Goal: Information Seeking & Learning: Learn about a topic

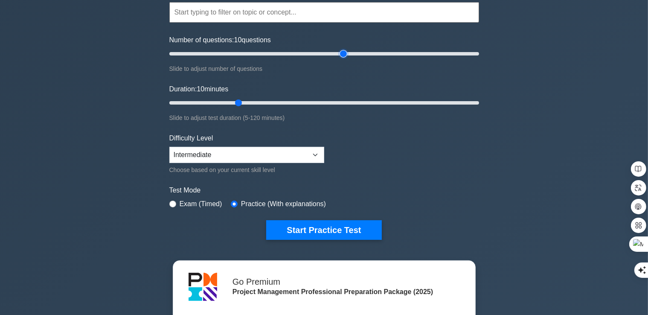
click at [345, 50] on input "Number of questions: 10 questions" at bounding box center [324, 54] width 310 height 10
click at [319, 56] on input "Number of questions: 115 questions" at bounding box center [324, 54] width 310 height 10
click at [302, 56] on input "Number of questions: 90 questions" at bounding box center [324, 54] width 310 height 10
click at [295, 52] on input "Number of questions: 90 questions" at bounding box center [324, 54] width 310 height 10
click at [276, 50] on input "Number of questions: 70 questions" at bounding box center [324, 54] width 310 height 10
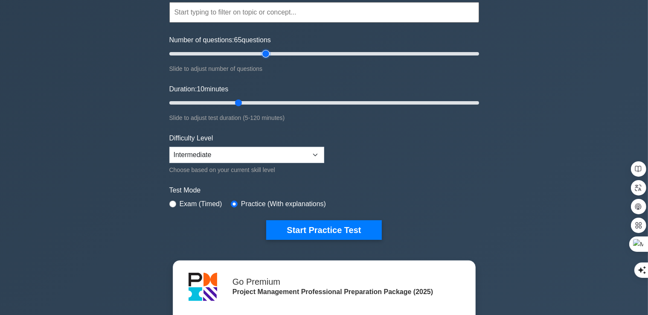
click at [265, 50] on input "Number of questions: 65 questions" at bounding box center [324, 54] width 310 height 10
click at [253, 50] on input "Number of questions: 55 questions" at bounding box center [324, 54] width 310 height 10
click at [241, 52] on input "Number of questions: 50 questions" at bounding box center [324, 54] width 310 height 10
click at [232, 52] on input "Number of questions: 50 questions" at bounding box center [324, 54] width 310 height 10
click at [220, 53] on input "Number of questions: 35 questions" at bounding box center [324, 54] width 310 height 10
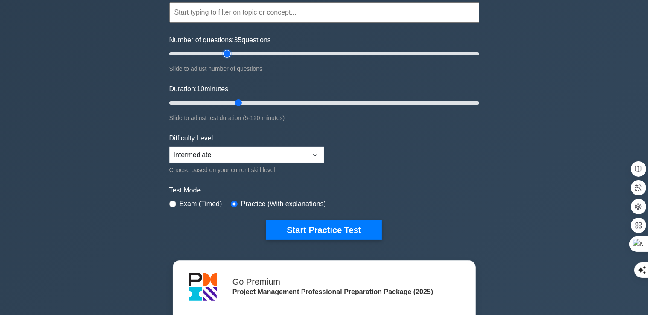
type input "40"
click at [225, 53] on input "Number of questions: 35 questions" at bounding box center [324, 54] width 310 height 10
click at [272, 99] on input "Duration: 10 minutes" at bounding box center [324, 103] width 310 height 10
click at [266, 103] on input "Duration: 40 minutes" at bounding box center [324, 103] width 310 height 10
click at [251, 100] on input "Duration: 35 minutes" at bounding box center [324, 103] width 310 height 10
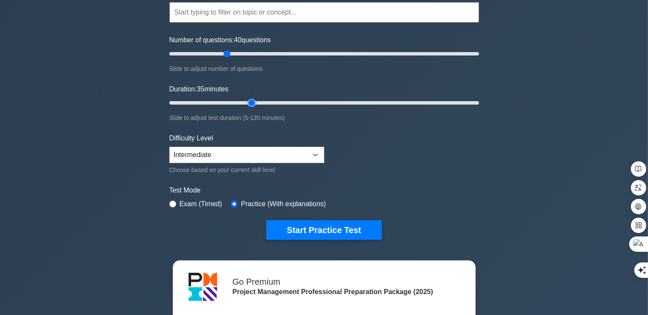
click at [245, 102] on input "Duration: 35 minutes" at bounding box center [324, 103] width 310 height 10
type input "30"
click at [241, 101] on input "Duration: 35 minutes" at bounding box center [324, 103] width 310 height 10
click at [234, 101] on input "Duration: 30 minutes" at bounding box center [324, 103] width 310 height 10
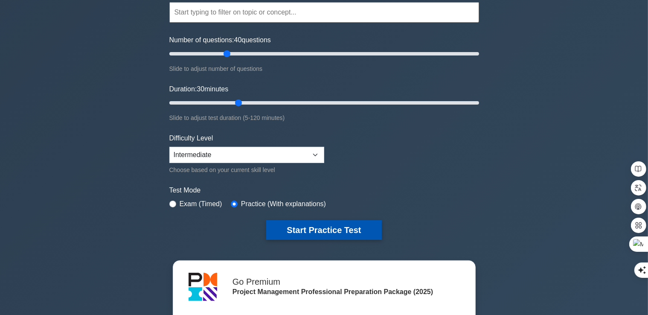
click at [341, 224] on button "Start Practice Test" at bounding box center [323, 230] width 115 height 20
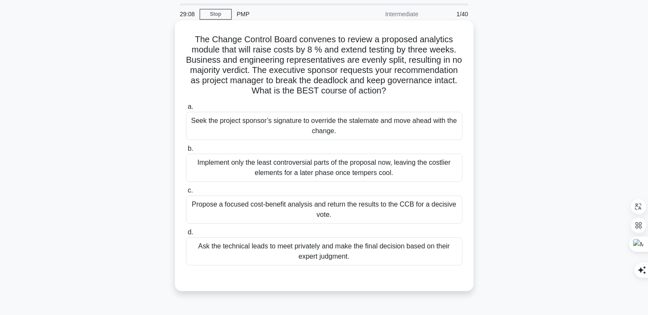
scroll to position [43, 0]
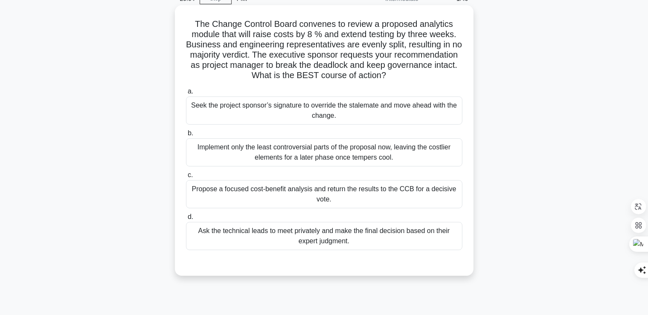
click at [336, 194] on div "Propose a focused cost-benefit analysis and return the results to the CCB for a…" at bounding box center [324, 194] width 276 height 28
click at [186, 178] on input "c. Propose a focused cost-benefit analysis and return the results to the CCB fo…" at bounding box center [186, 175] width 0 height 6
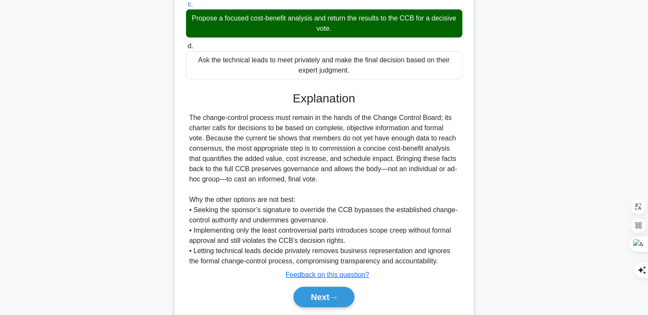
scroll to position [241, 0]
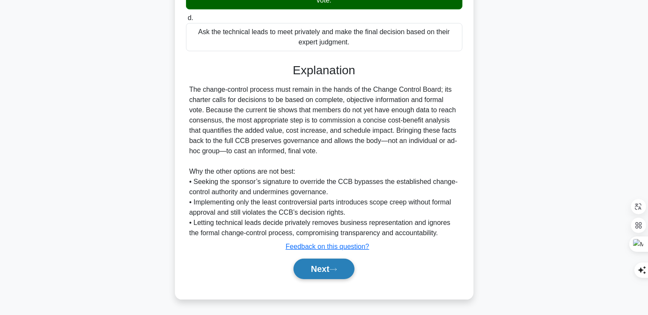
click at [345, 271] on button "Next" at bounding box center [323, 269] width 61 height 20
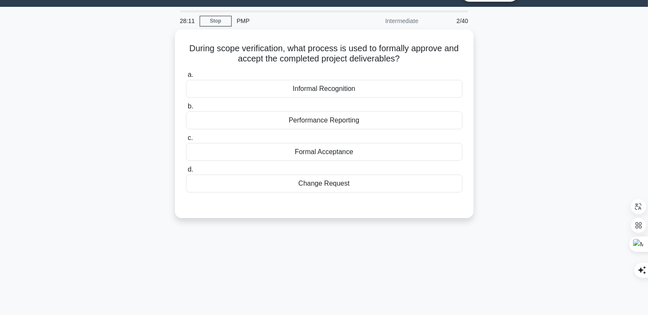
scroll to position [0, 0]
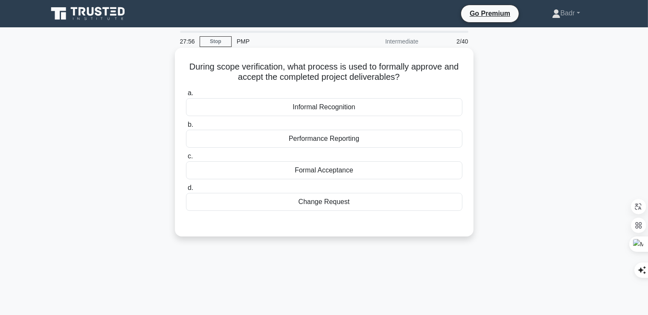
click at [318, 176] on div "Formal Acceptance" at bounding box center [324, 170] width 276 height 18
click at [186, 159] on input "c. Formal Acceptance" at bounding box center [186, 157] width 0 height 6
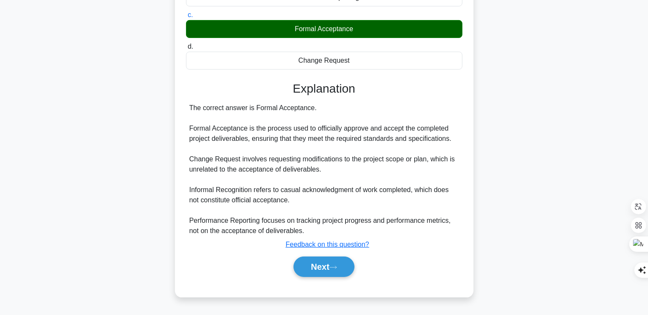
scroll to position [146, 0]
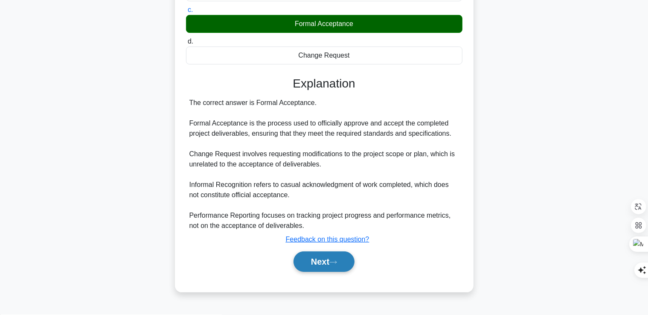
click at [326, 263] on button "Next" at bounding box center [323, 261] width 61 height 20
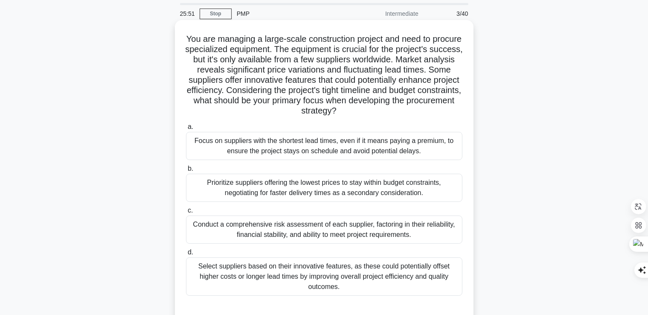
scroll to position [43, 0]
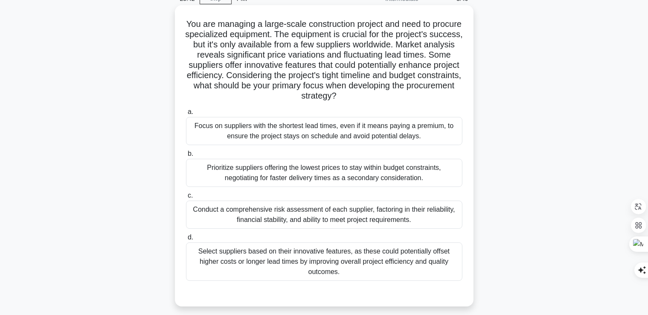
click at [377, 266] on div "Select suppliers based on their innovative features, as these could potentially…" at bounding box center [324, 261] width 276 height 38
click at [186, 240] on input "d. Select suppliers based on their innovative features, as these could potentia…" at bounding box center [186, 238] width 0 height 6
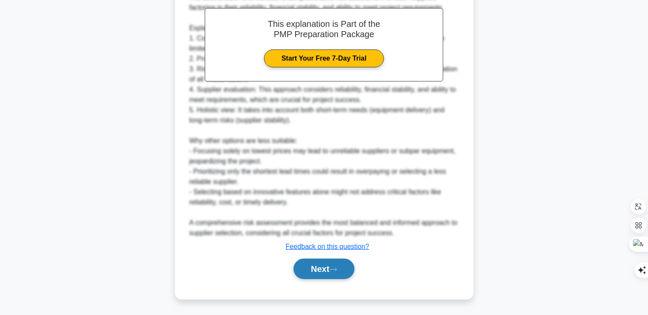
click at [333, 273] on button "Next" at bounding box center [323, 269] width 61 height 20
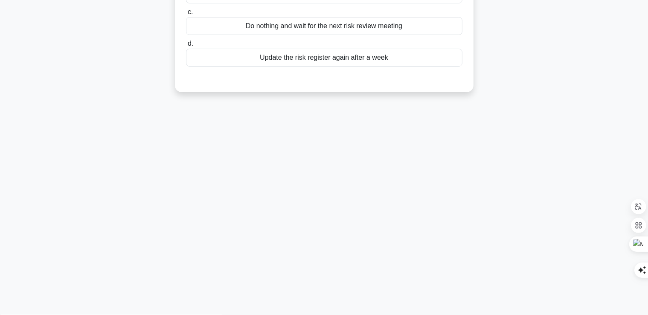
scroll to position [0, 0]
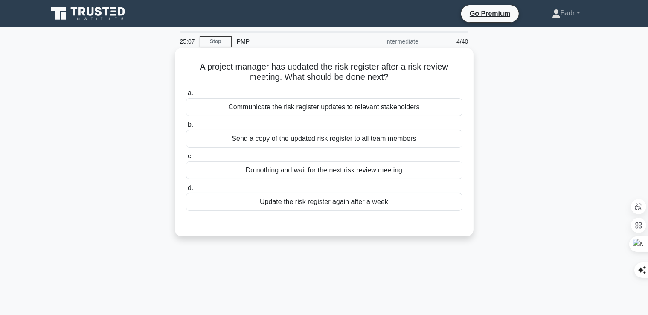
click at [324, 108] on div "Communicate the risk register updates to relevant stakeholders" at bounding box center [324, 107] width 276 height 18
click at [186, 96] on input "a. Communicate the risk register updates to relevant stakeholders" at bounding box center [186, 93] width 0 height 6
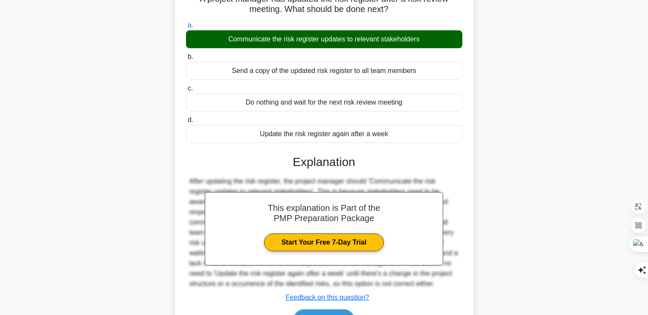
scroll to position [146, 0]
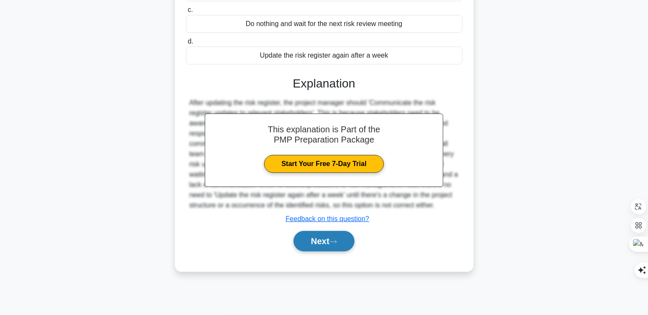
click at [328, 244] on button "Next" at bounding box center [323, 241] width 61 height 20
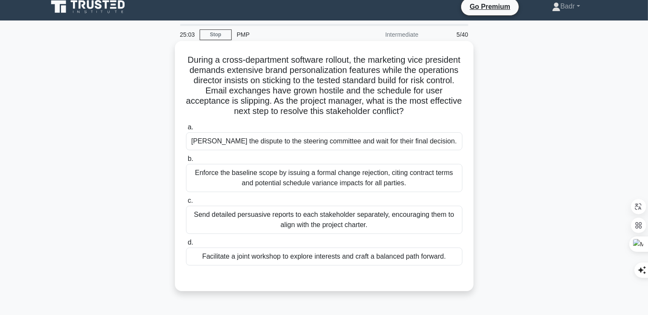
scroll to position [0, 0]
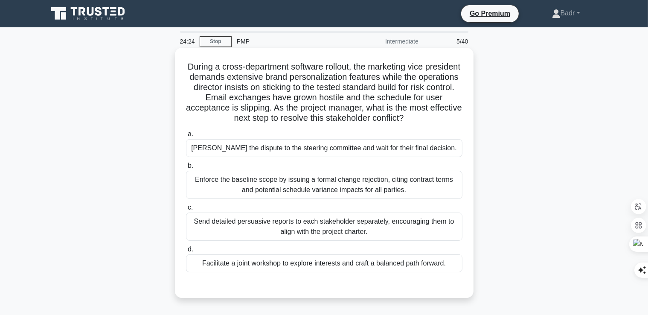
click at [240, 267] on div "Facilitate a joint workshop to explore interests and craft a balanced path forw…" at bounding box center [324, 263] width 276 height 18
click at [186, 252] on input "d. Facilitate a joint workshop to explore interests and craft a balanced path f…" at bounding box center [186, 250] width 0 height 6
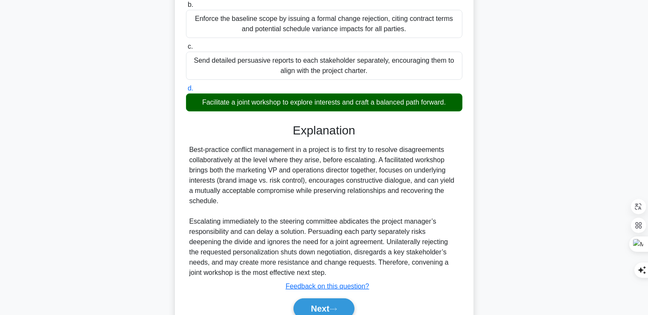
scroll to position [171, 0]
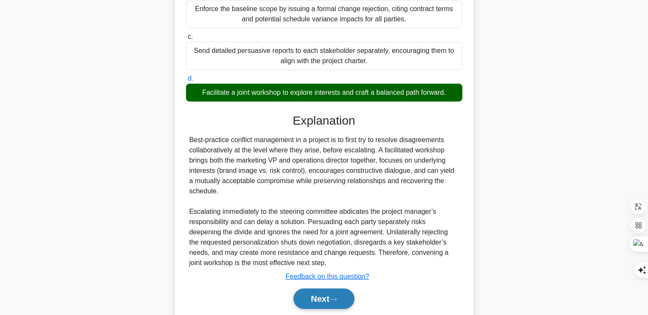
click at [299, 296] on button "Next" at bounding box center [323, 298] width 61 height 20
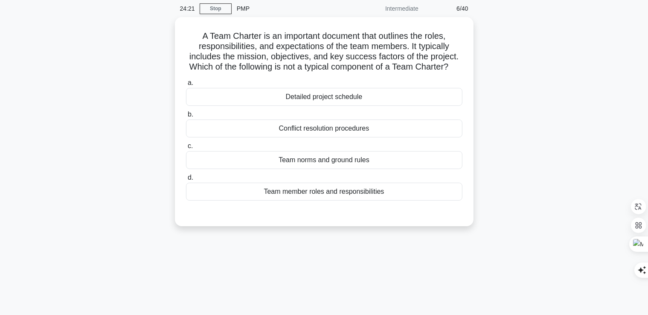
scroll to position [18, 0]
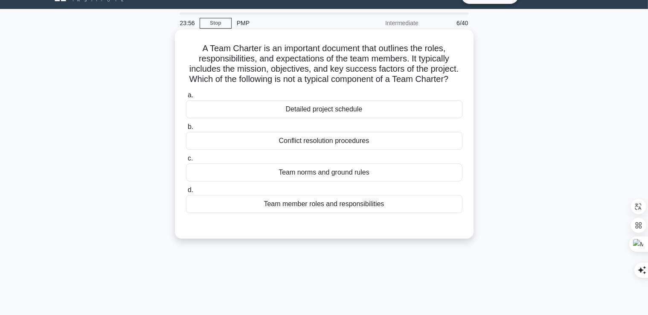
click at [327, 118] on div "Detailed project schedule" at bounding box center [324, 109] width 276 height 18
click at [186, 98] on input "a. Detailed project schedule" at bounding box center [186, 96] width 0 height 6
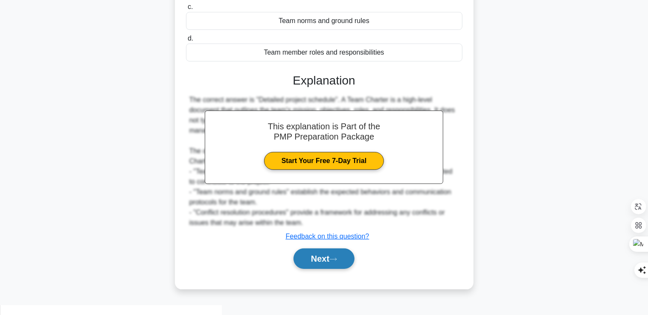
click at [327, 268] on button "Next" at bounding box center [323, 258] width 61 height 20
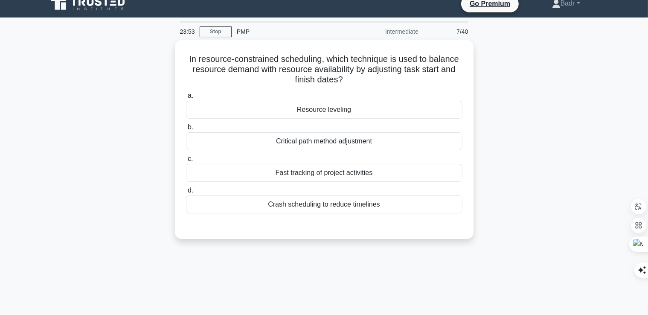
scroll to position [0, 0]
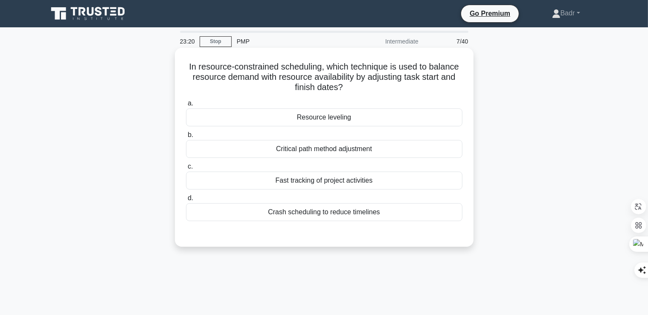
click at [324, 149] on div "Critical path method adjustment" at bounding box center [324, 149] width 276 height 18
click at [186, 138] on input "b. Critical path method adjustment" at bounding box center [186, 135] width 0 height 6
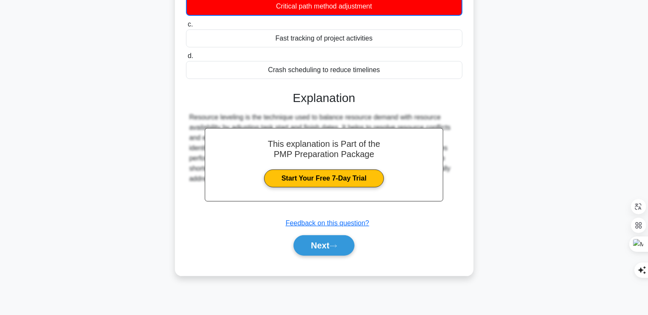
scroll to position [146, 0]
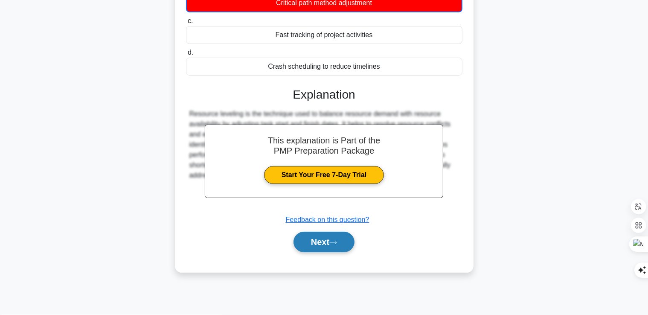
click at [313, 246] on button "Next" at bounding box center [323, 242] width 61 height 20
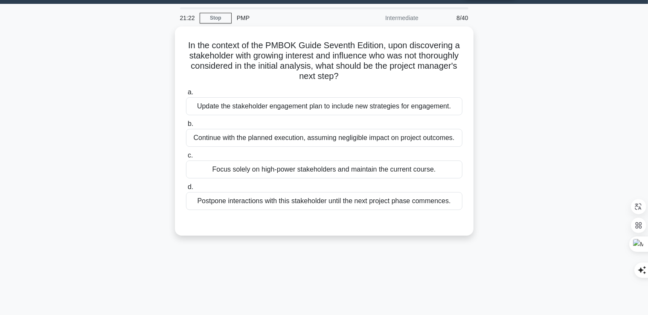
scroll to position [18, 0]
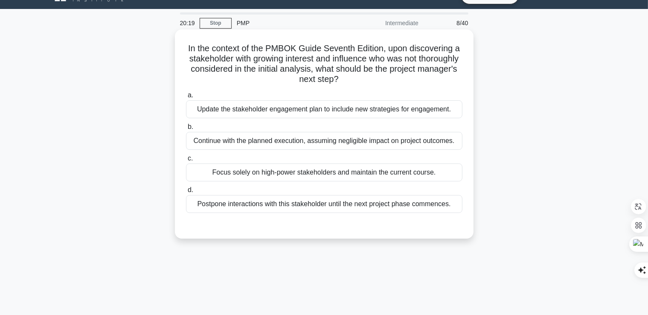
click at [288, 114] on div "Update the stakeholder engagement plan to include new strategies for engagement." at bounding box center [324, 109] width 276 height 18
click at [186, 98] on input "a. Update the stakeholder engagement plan to include new strategies for engagem…" at bounding box center [186, 96] width 0 height 6
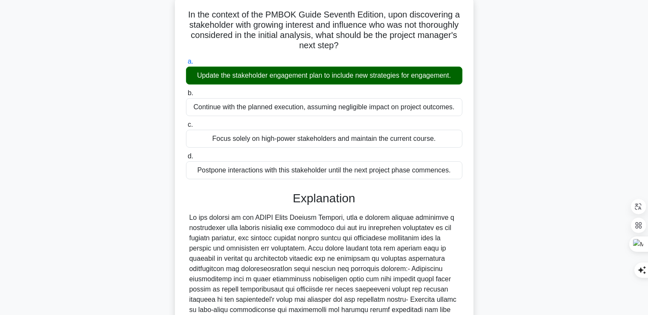
scroll to position [180, 0]
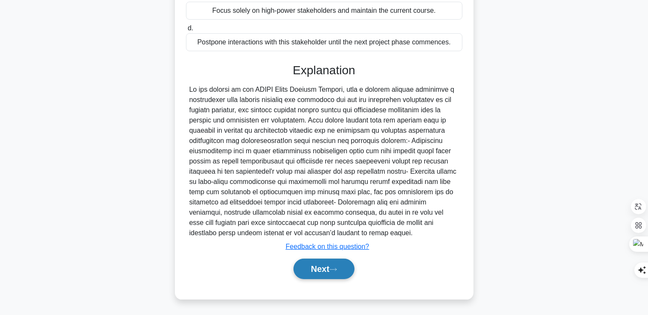
click at [311, 270] on button "Next" at bounding box center [323, 269] width 61 height 20
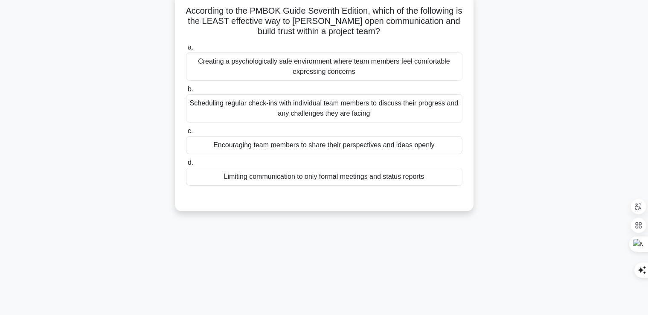
scroll to position [0, 0]
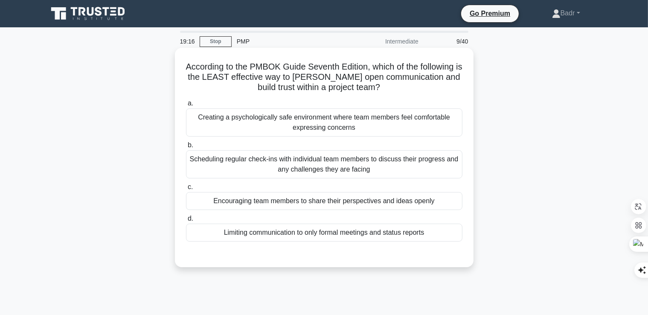
click at [285, 234] on div "Limiting communication to only formal meetings and status reports" at bounding box center [324, 233] width 276 height 18
click at [186, 221] on input "d. Limiting communication to only formal meetings and status reports" at bounding box center [186, 219] width 0 height 6
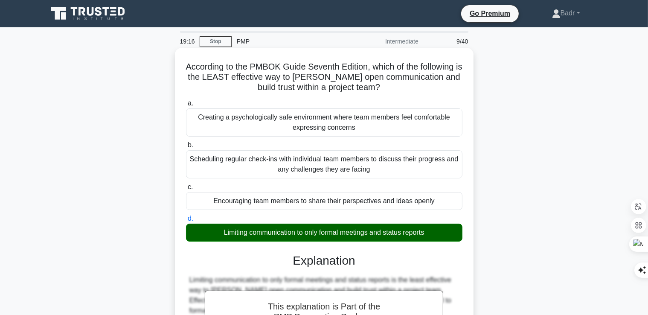
scroll to position [190, 0]
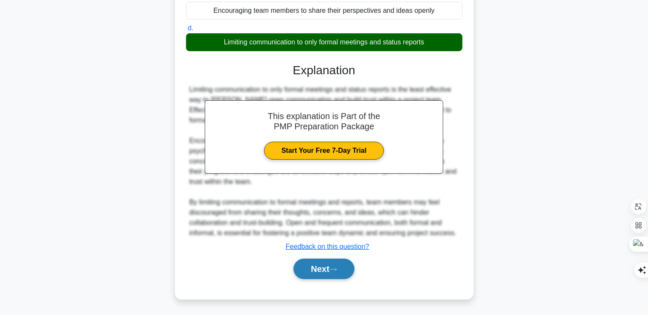
click at [336, 272] on button "Next" at bounding box center [323, 269] width 61 height 20
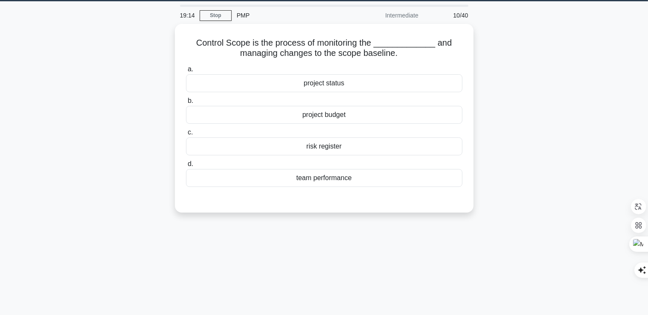
scroll to position [0, 0]
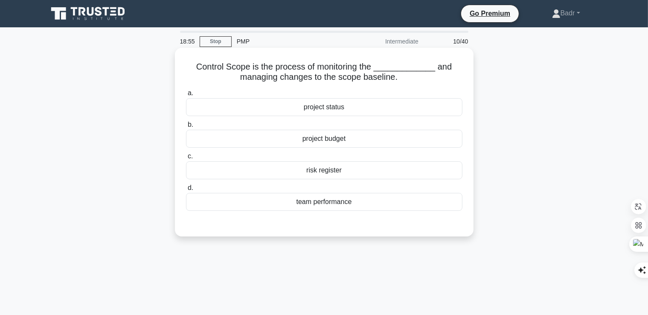
click at [312, 206] on div "team performance" at bounding box center [324, 202] width 276 height 18
click at [186, 191] on input "d. team performance" at bounding box center [186, 188] width 0 height 6
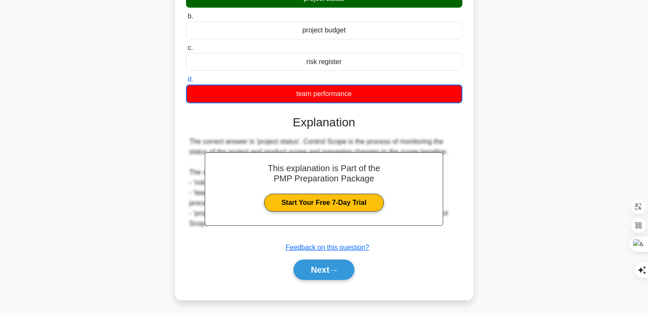
scroll to position [146, 0]
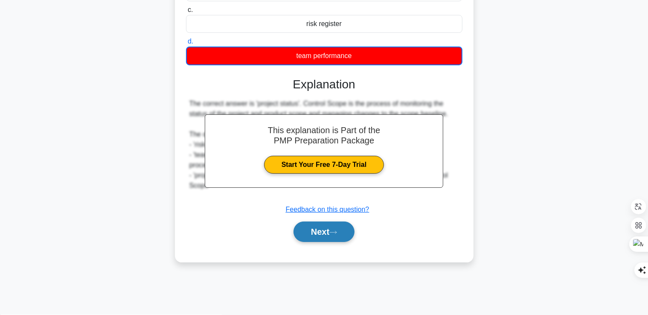
click at [318, 227] on button "Next" at bounding box center [323, 231] width 61 height 20
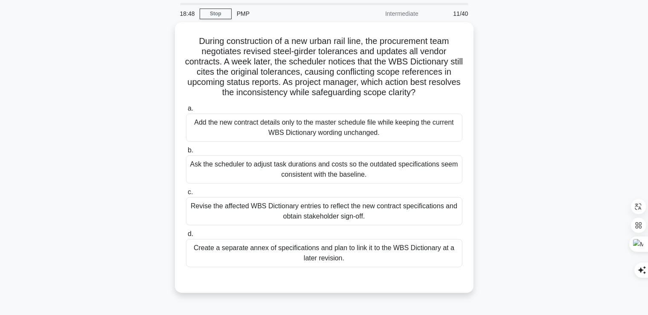
scroll to position [18, 0]
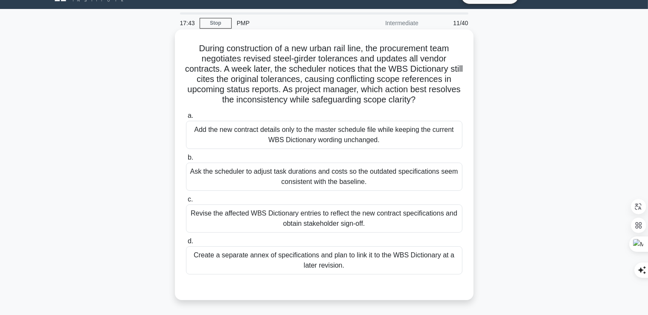
click at [300, 221] on div "Revise the affected WBS Dictionary entries to reflect the new contract specific…" at bounding box center [324, 218] width 276 height 28
click at [186, 202] on input "c. Revise the affected WBS Dictionary entries to reflect the new contract speci…" at bounding box center [186, 200] width 0 height 6
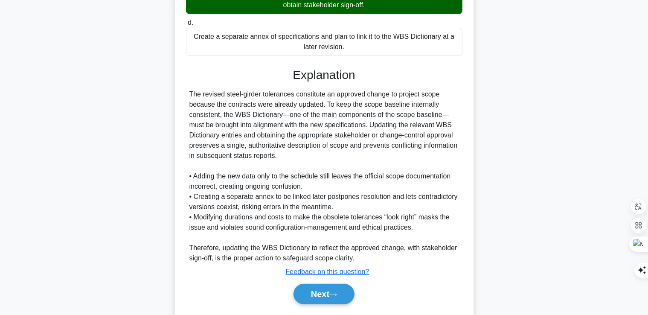
scroll to position [262, 0]
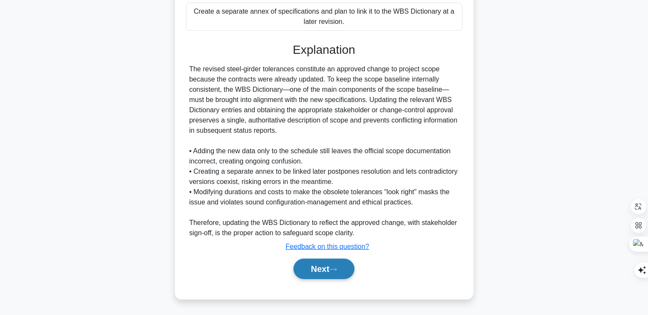
click at [305, 266] on button "Next" at bounding box center [323, 269] width 61 height 20
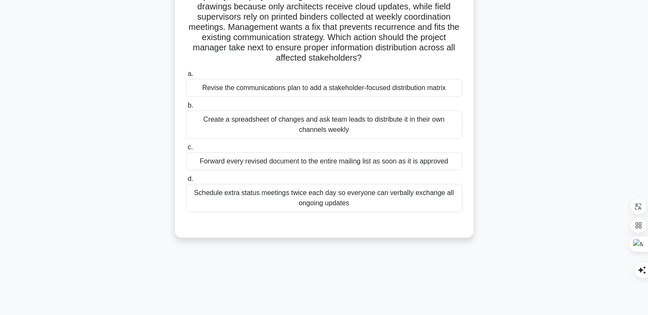
scroll to position [0, 0]
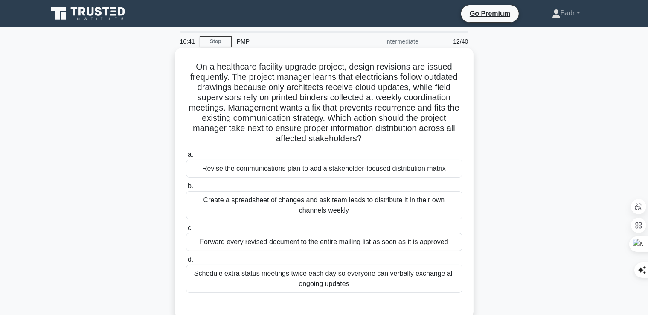
click at [334, 167] on div "Revise the communications plan to add a stakeholder-focused distribution matrix" at bounding box center [324, 169] width 276 height 18
click at [186, 157] on input "a. Revise the communications plan to add a stakeholder-focused distribution mat…" at bounding box center [186, 155] width 0 height 6
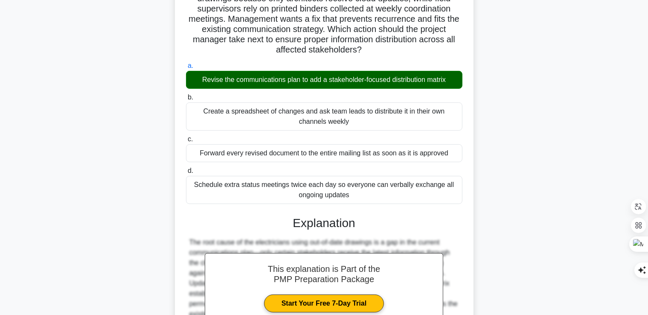
scroll to position [241, 0]
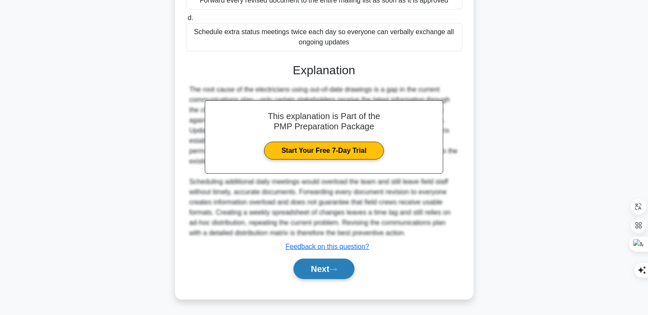
click at [321, 271] on button "Next" at bounding box center [323, 269] width 61 height 20
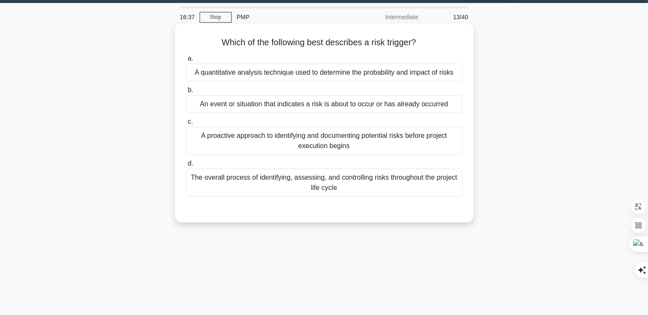
scroll to position [0, 0]
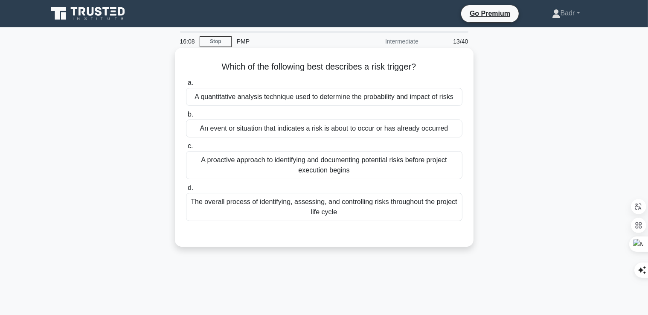
click at [330, 166] on div "A proactive approach to identifying and documenting potential risks before proj…" at bounding box center [324, 165] width 276 height 28
click at [186, 149] on input "c. A proactive approach to identifying and documenting potential risks before p…" at bounding box center [186, 146] width 0 height 6
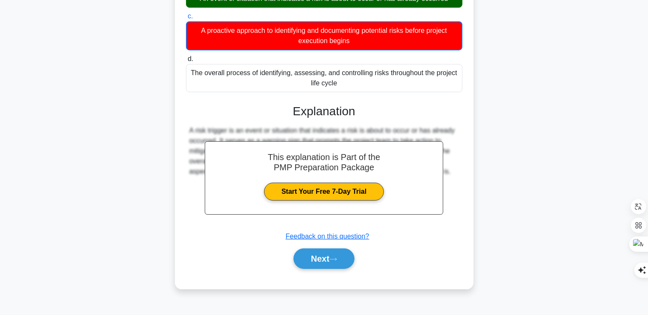
scroll to position [146, 0]
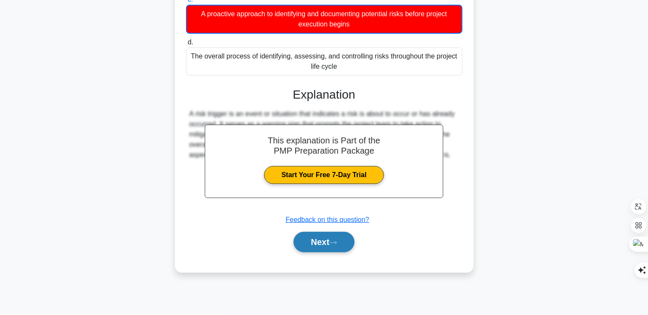
click at [317, 245] on button "Next" at bounding box center [323, 242] width 61 height 20
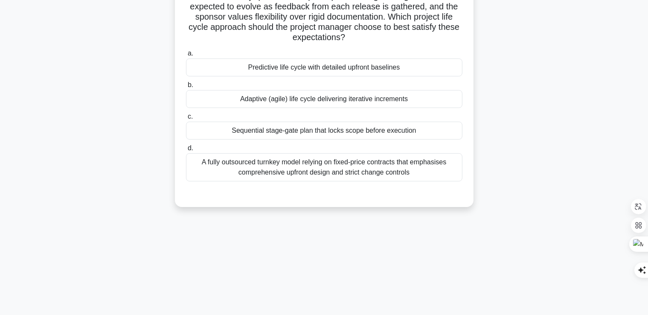
scroll to position [18, 0]
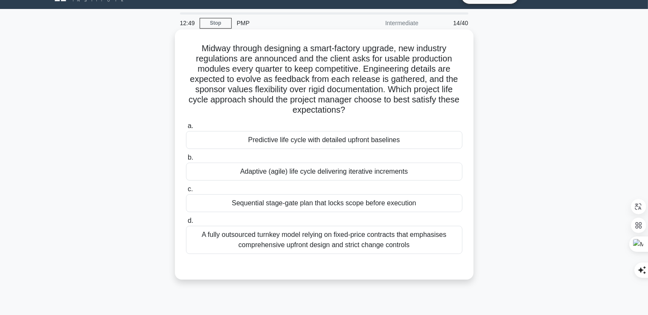
click at [312, 174] on div "Adaptive (agile) life cycle delivering iterative increments" at bounding box center [324, 172] width 276 height 18
click at [186, 160] on input "b. Adaptive (agile) life cycle delivering iterative increments" at bounding box center [186, 158] width 0 height 6
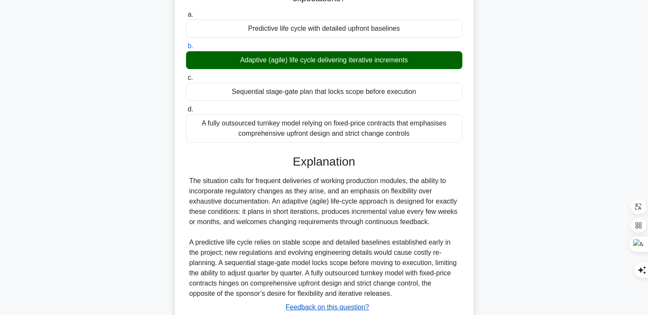
scroll to position [190, 0]
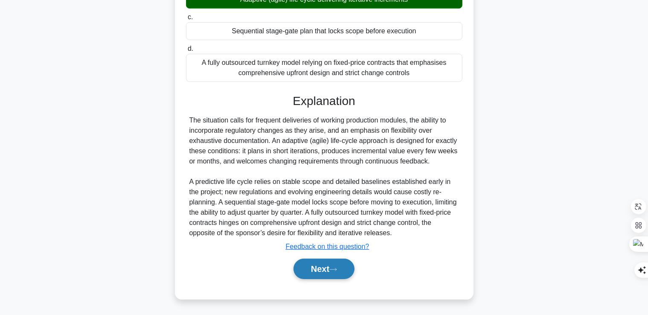
click at [327, 269] on button "Next" at bounding box center [323, 269] width 61 height 20
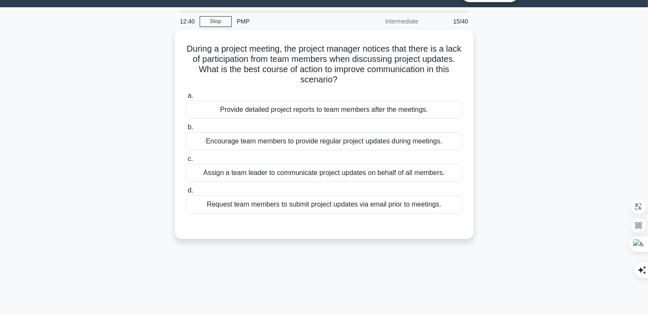
scroll to position [0, 0]
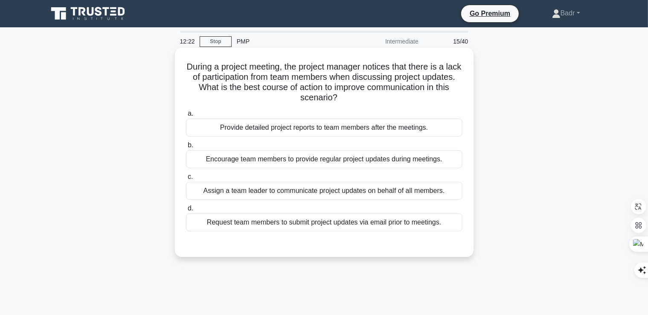
click at [320, 165] on div "Encourage team members to provide regular project updates during meetings." at bounding box center [324, 159] width 276 height 18
click at [186, 148] on input "b. Encourage team members to provide regular project updates during meetings." at bounding box center [186, 145] width 0 height 6
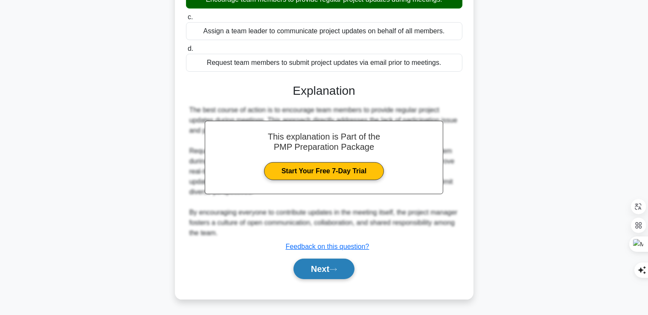
click at [321, 266] on button "Next" at bounding box center [323, 269] width 61 height 20
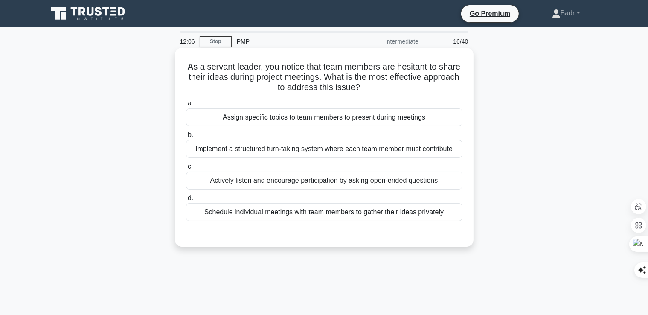
click at [322, 185] on div "Actively listen and encourage participation by asking open-ended questions" at bounding box center [324, 180] width 276 height 18
click at [186, 169] on input "c. Actively listen and encourage participation by asking open-ended questions" at bounding box center [186, 167] width 0 height 6
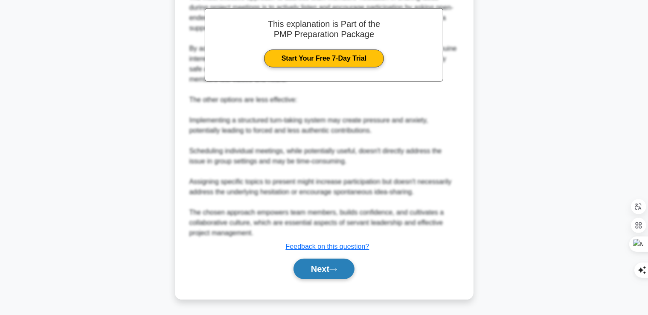
click at [322, 272] on button "Next" at bounding box center [323, 269] width 61 height 20
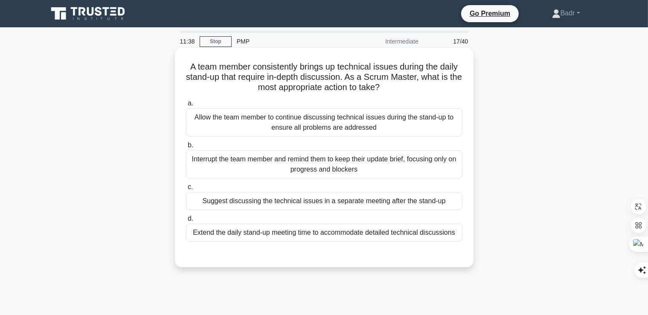
click at [306, 127] on div "Allow the team member to continue discussing technical issues during the stand-…" at bounding box center [324, 122] width 276 height 28
click at [186, 106] on input "a. Allow the team member to continue discussing technical issues during the sta…" at bounding box center [186, 104] width 0 height 6
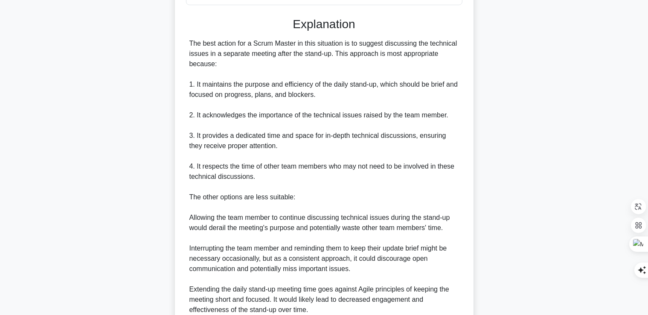
scroll to position [299, 0]
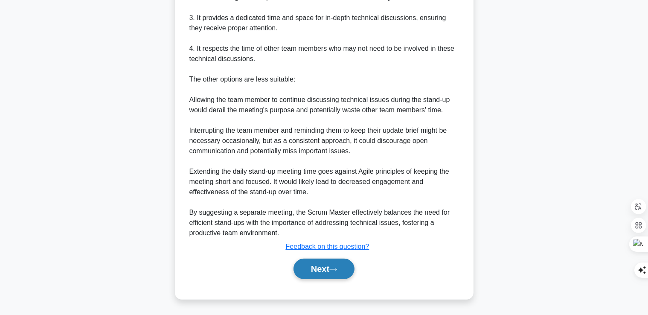
click at [340, 273] on button "Next" at bounding box center [323, 269] width 61 height 20
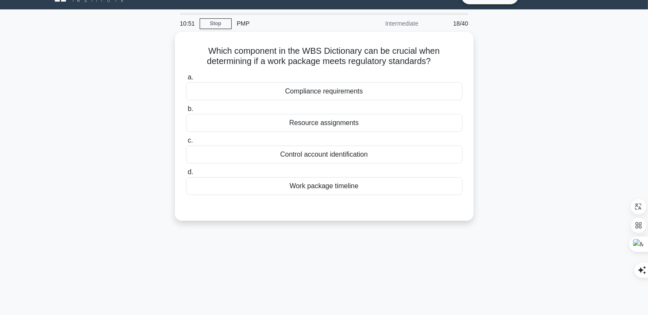
scroll to position [0, 0]
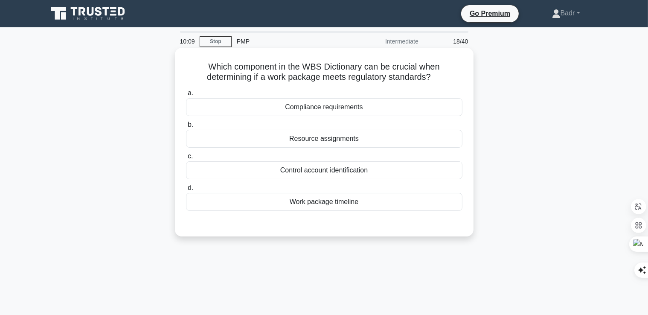
click at [319, 110] on div "Compliance requirements" at bounding box center [324, 107] width 276 height 18
click at [186, 96] on input "a. Compliance requirements" at bounding box center [186, 93] width 0 height 6
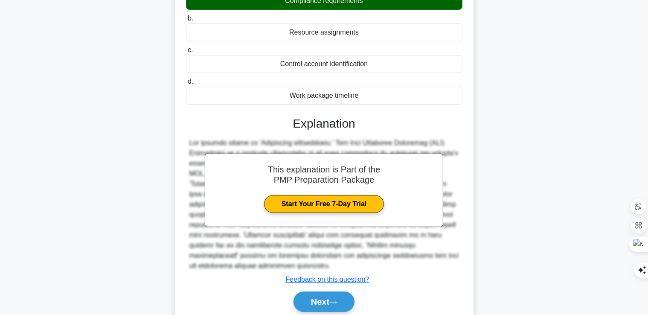
scroll to position [146, 0]
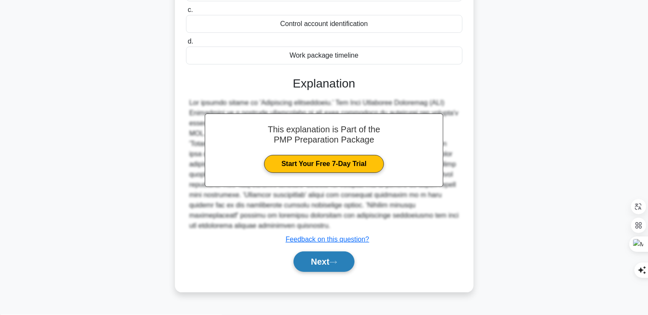
click at [327, 262] on button "Next" at bounding box center [323, 261] width 61 height 20
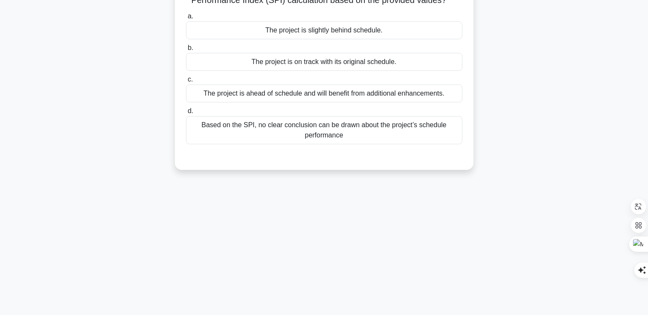
scroll to position [18, 0]
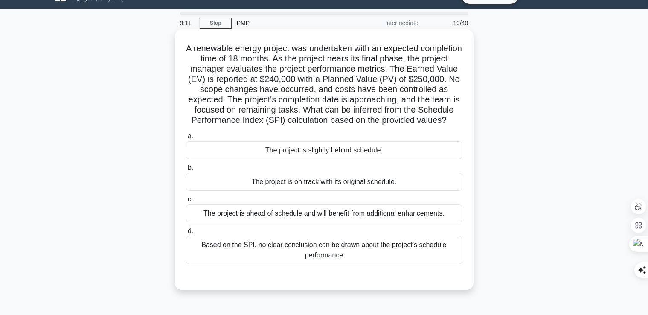
click at [309, 264] on div "Based on the SPI, no clear conclusion can be drawn about the project’s schedule…" at bounding box center [324, 250] width 276 height 28
click at [186, 234] on input "d. Based on the SPI, no clear conclusion can be drawn about the project’s sched…" at bounding box center [186, 231] width 0 height 6
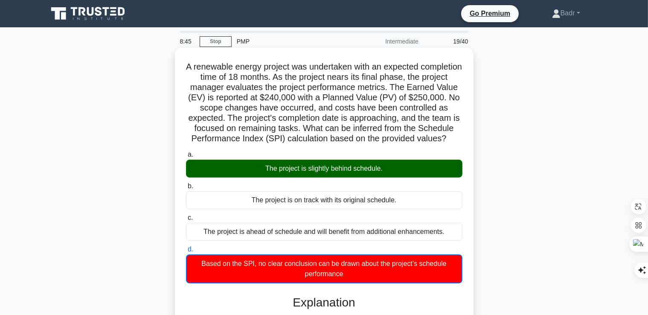
scroll to position [242, 0]
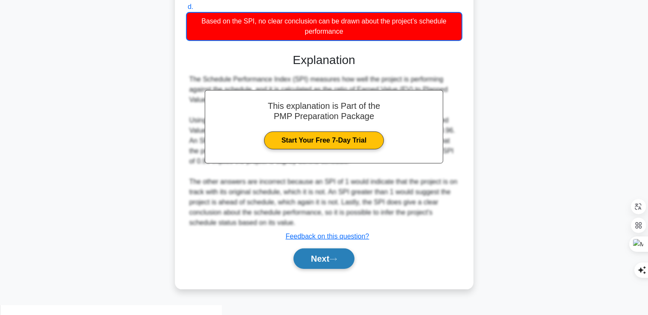
click at [321, 264] on button "Next" at bounding box center [323, 258] width 61 height 20
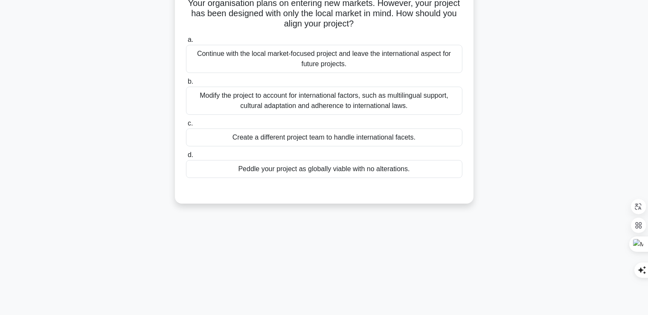
scroll to position [0, 0]
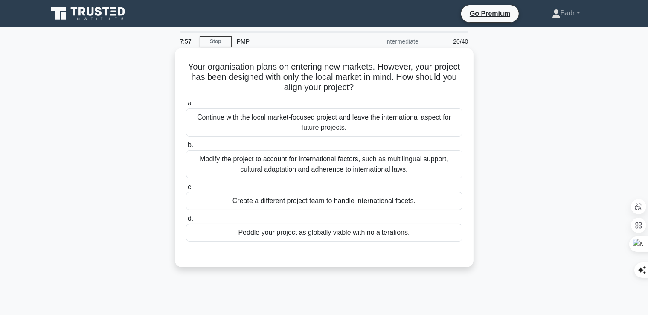
click at [324, 162] on div "Modify the project to account for international factors, such as multilingual s…" at bounding box center [324, 164] width 276 height 28
click at [186, 148] on input "b. Modify the project to account for international factors, such as multilingua…" at bounding box center [186, 145] width 0 height 6
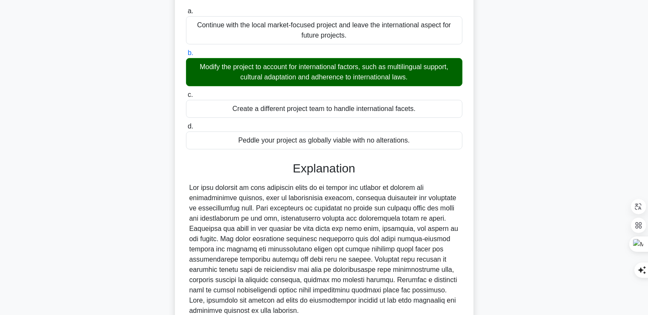
scroll to position [170, 0]
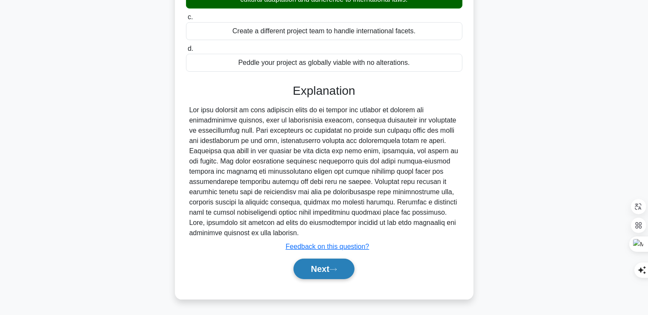
click at [340, 263] on button "Next" at bounding box center [323, 269] width 61 height 20
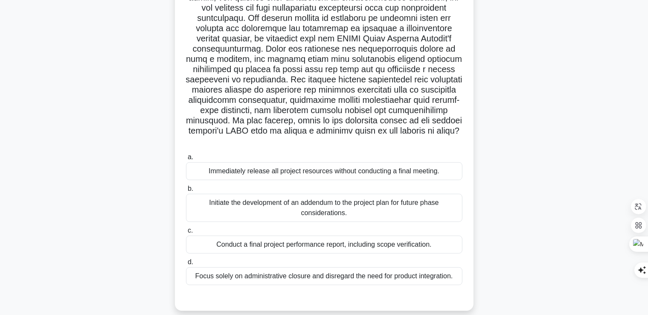
scroll to position [18, 0]
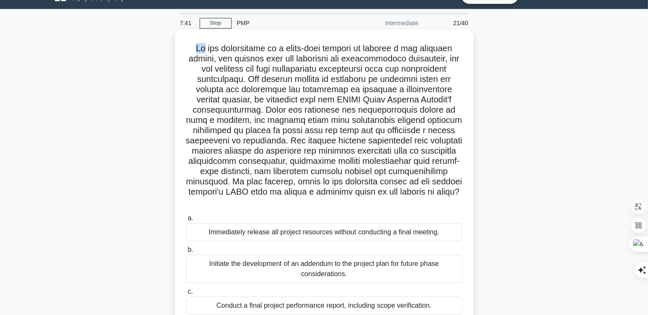
drag, startPoint x: 193, startPoint y: 48, endPoint x: 198, endPoint y: 53, distance: 7.5
click at [198, 53] on h5 ".spinner_0XTQ{transform-origin:center;animation:spinner_y6GP .75s linear infini…" at bounding box center [324, 125] width 278 height 165
click at [325, 114] on h5 ".spinner_0XTQ{transform-origin:center;animation:spinner_y6GP .75s linear infini…" at bounding box center [324, 125] width 278 height 165
click at [404, 103] on h5 ".spinner_0XTQ{transform-origin:center;animation:spinner_y6GP .75s linear infini…" at bounding box center [324, 125] width 278 height 165
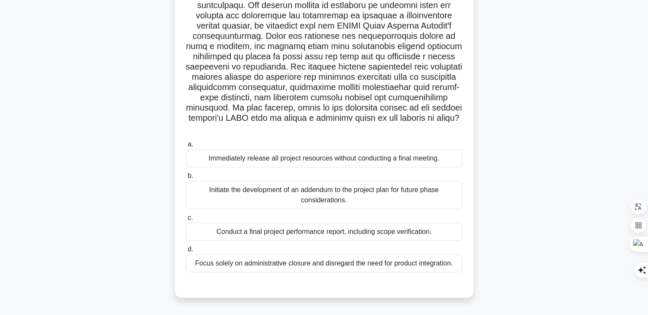
scroll to position [104, 0]
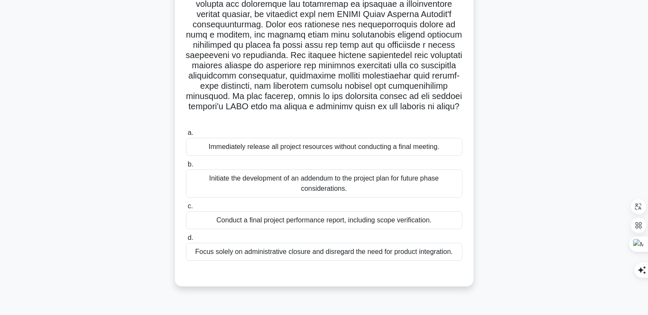
click at [241, 222] on div "Conduct a final project performance report, including scope verification." at bounding box center [324, 220] width 276 height 18
click at [186, 209] on input "c. Conduct a final project performance report, including scope verification." at bounding box center [186, 206] width 0 height 6
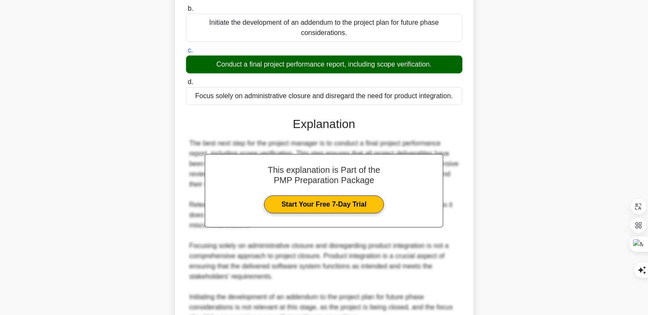
scroll to position [344, 0]
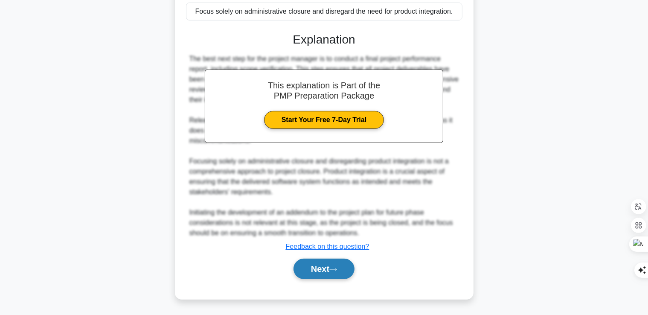
click at [321, 271] on button "Next" at bounding box center [323, 269] width 61 height 20
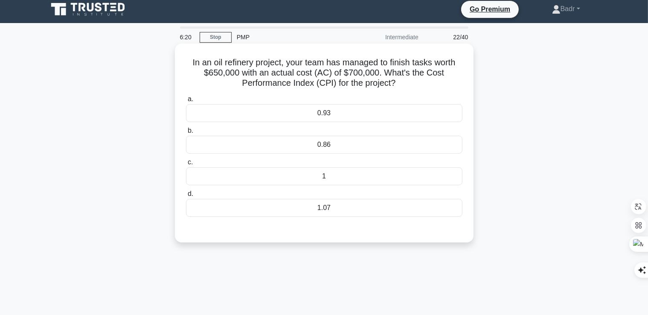
scroll to position [0, 0]
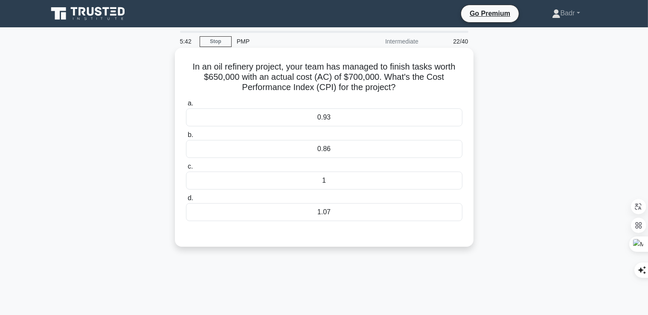
click at [301, 209] on div "1.07" at bounding box center [324, 212] width 276 height 18
click at [186, 201] on input "d. 1.07" at bounding box center [186, 198] width 0 height 6
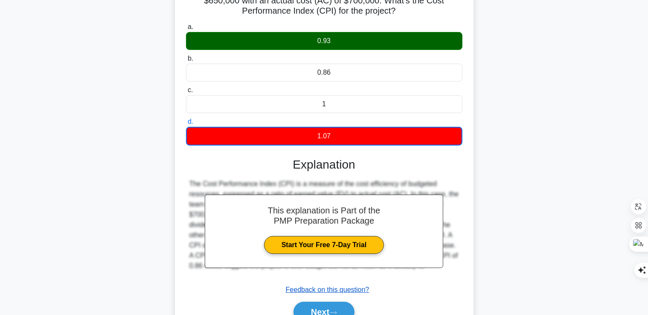
scroll to position [146, 0]
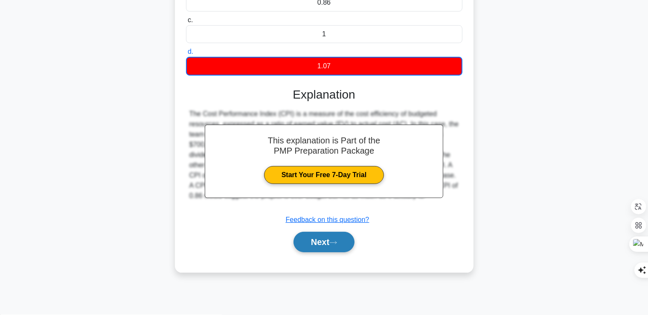
click at [337, 240] on icon at bounding box center [333, 242] width 8 height 5
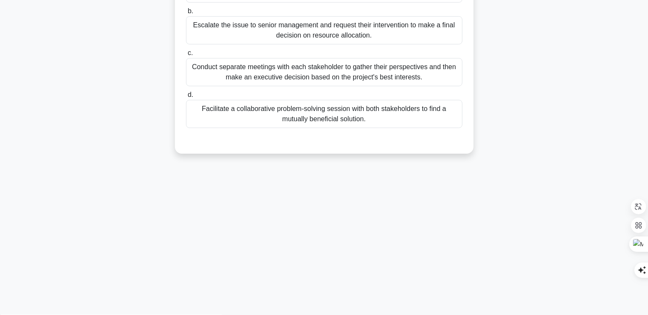
scroll to position [18, 0]
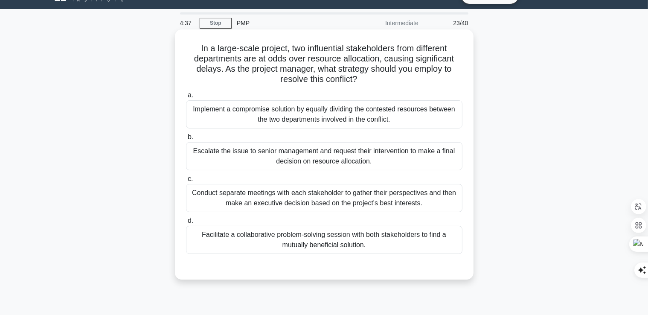
click at [335, 241] on div "Facilitate a collaborative problem-solving session with both stakeholders to fi…" at bounding box center [324, 240] width 276 height 28
click at [186, 224] on input "d. Facilitate a collaborative problem-solving session with both stakeholders to…" at bounding box center [186, 221] width 0 height 6
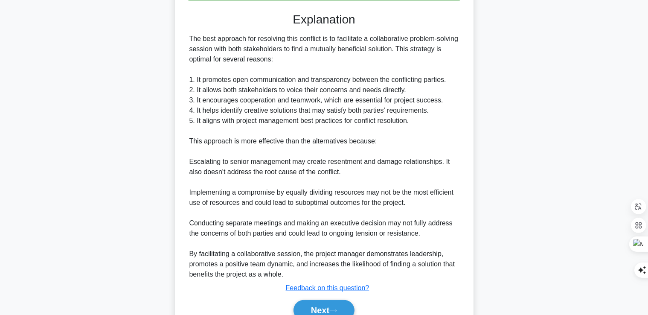
scroll to position [274, 0]
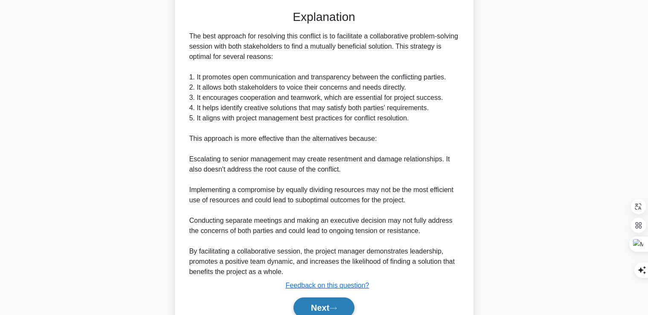
click at [330, 305] on button "Next" at bounding box center [323, 307] width 61 height 20
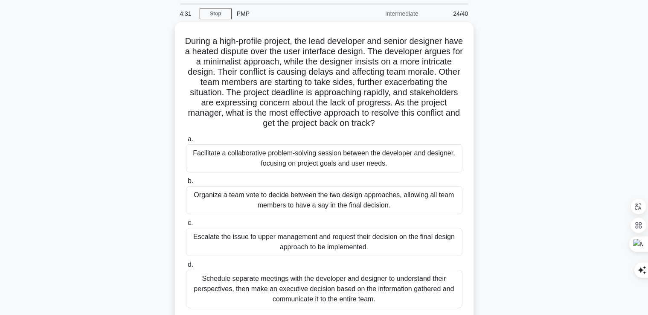
scroll to position [0, 0]
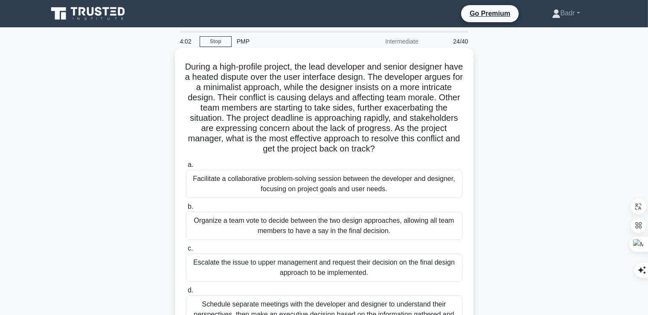
click at [281, 188] on div "Facilitate a collaborative problem-solving session between the developer and de…" at bounding box center [324, 184] width 276 height 28
click at [186, 168] on input "a. Facilitate a collaborative problem-solving session between the developer and…" at bounding box center [186, 165] width 0 height 6
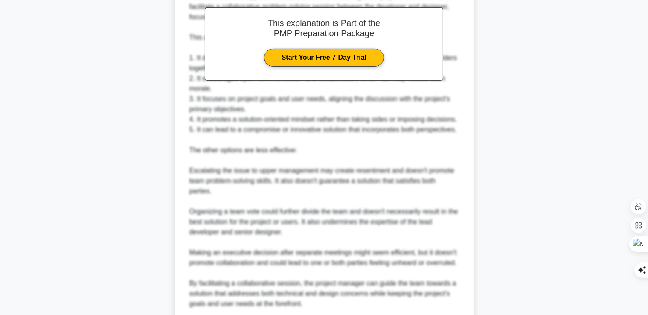
scroll to position [456, 0]
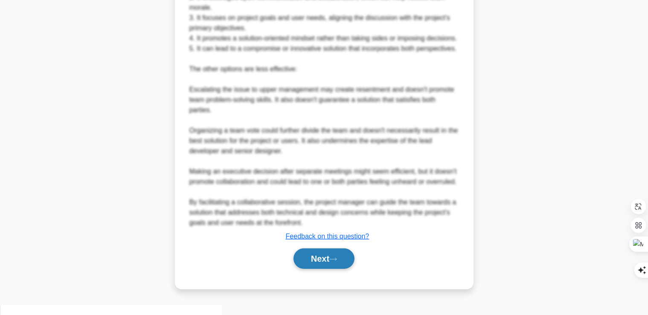
click at [326, 269] on button "Next" at bounding box center [323, 258] width 61 height 20
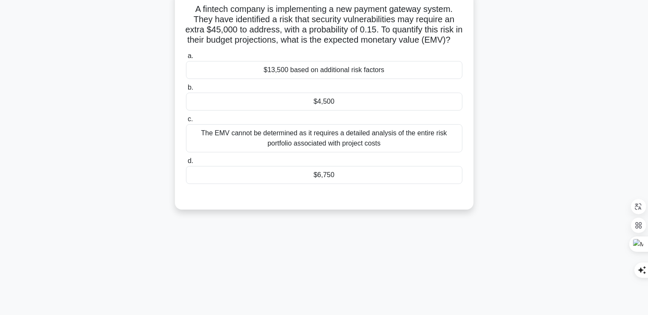
scroll to position [0, 0]
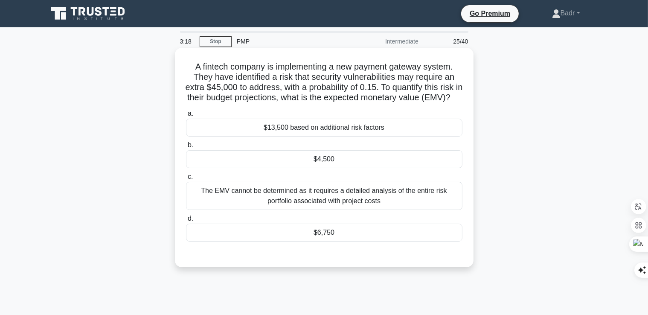
click at [331, 243] on div "a. $13,500 based on additional risk factors b. $4,500 c." at bounding box center [324, 175] width 287 height 137
click at [329, 241] on div "$6,750" at bounding box center [324, 233] width 276 height 18
click at [186, 221] on input "d. $6,750" at bounding box center [186, 219] width 0 height 6
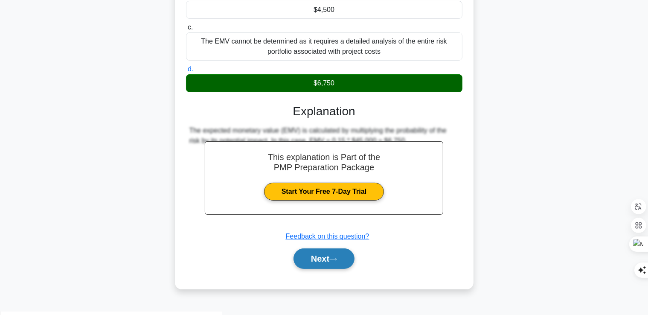
click at [328, 268] on button "Next" at bounding box center [323, 258] width 61 height 20
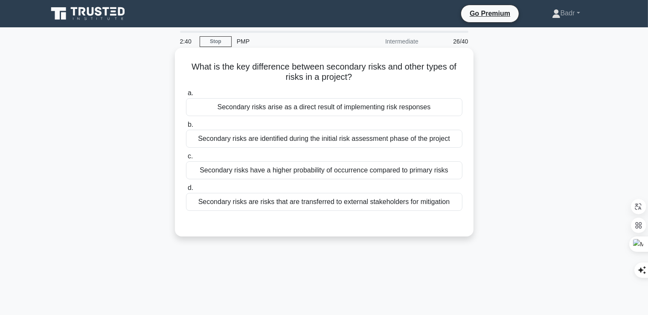
click at [256, 140] on div "Secondary risks are identified during the initial risk assessment phase of the …" at bounding box center [324, 139] width 276 height 18
click at [186, 128] on input "b. Secondary risks are identified during the initial risk assessment phase of t…" at bounding box center [186, 125] width 0 height 6
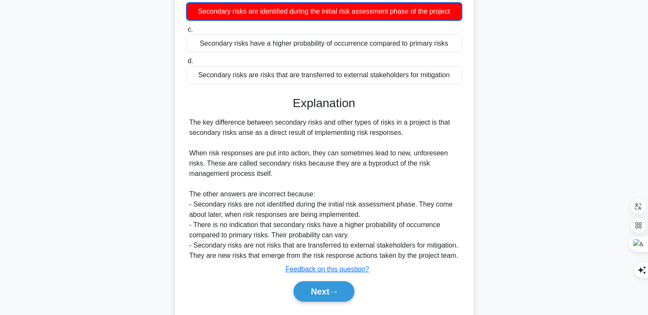
scroll to position [128, 0]
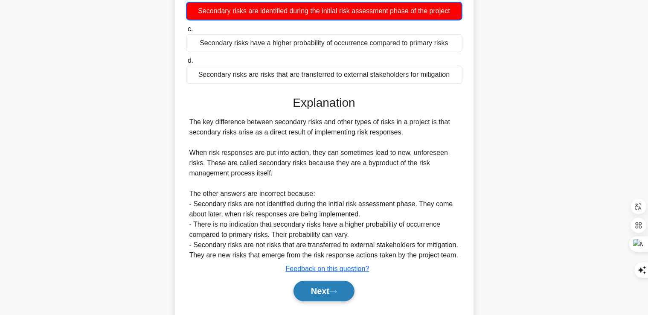
click at [322, 286] on button "Next" at bounding box center [323, 291] width 61 height 20
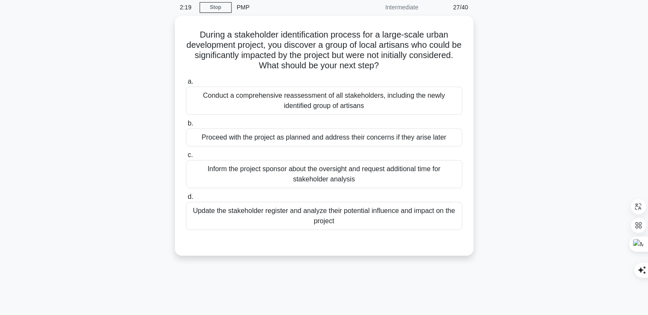
scroll to position [0, 0]
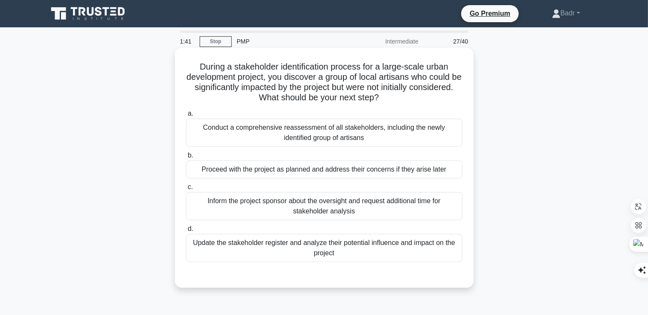
click at [359, 252] on div "Update the stakeholder register and analyze their potential influence and impac…" at bounding box center [324, 248] width 276 height 28
click at [186, 232] on input "d. Update the stakeholder register and analyze their potential influence and im…" at bounding box center [186, 229] width 0 height 6
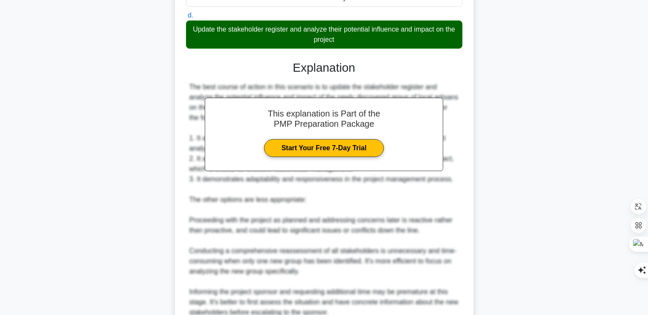
scroll to position [344, 0]
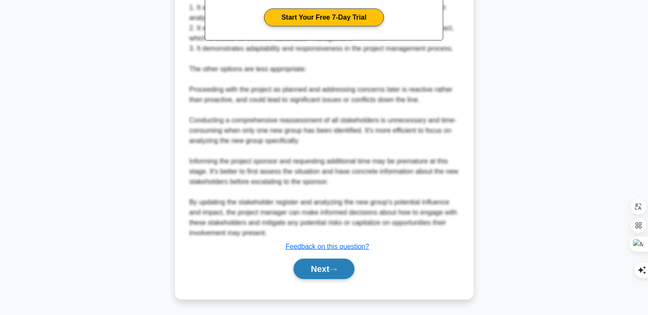
click at [310, 270] on button "Next" at bounding box center [323, 269] width 61 height 20
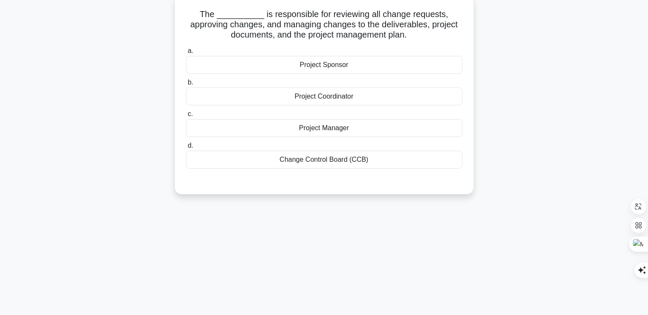
scroll to position [0, 0]
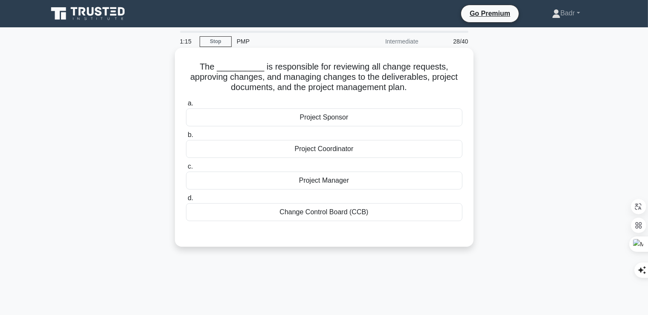
click at [314, 215] on div "Change Control Board (CCB)" at bounding box center [324, 212] width 276 height 18
click at [186, 201] on input "d. Change Control Board (CCB)" at bounding box center [186, 198] width 0 height 6
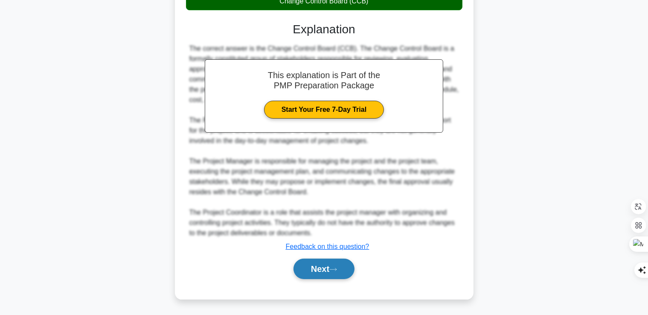
click at [305, 270] on button "Next" at bounding box center [323, 269] width 61 height 20
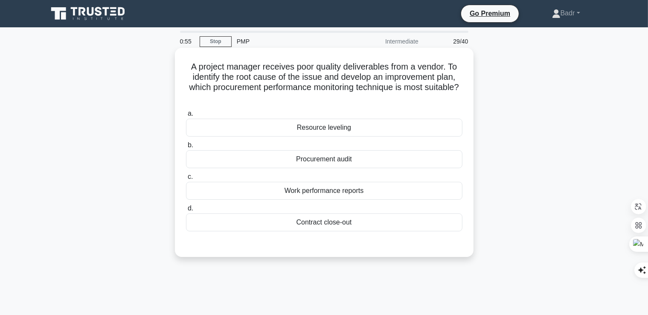
click at [326, 163] on div "Procurement audit" at bounding box center [324, 159] width 276 height 18
click at [186, 148] on input "b. Procurement audit" at bounding box center [186, 145] width 0 height 6
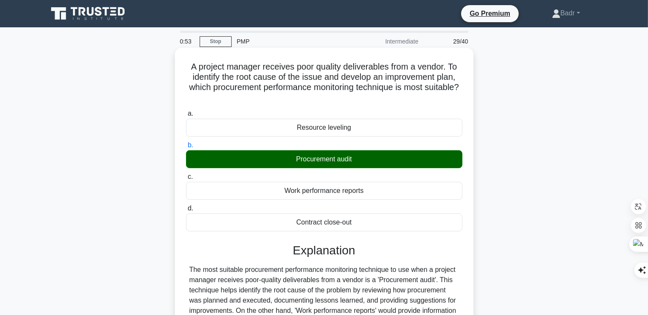
scroll to position [146, 0]
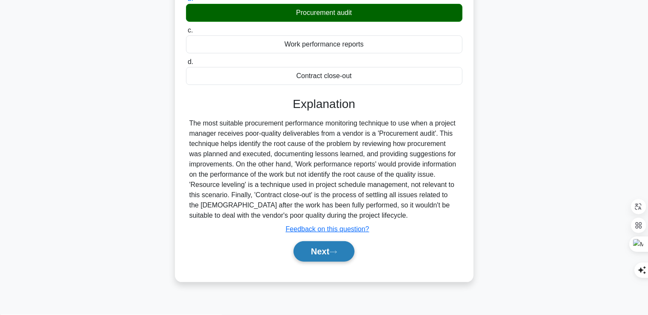
click at [315, 241] on button "Next" at bounding box center [323, 251] width 61 height 20
click at [321, 246] on button "Next" at bounding box center [323, 251] width 61 height 20
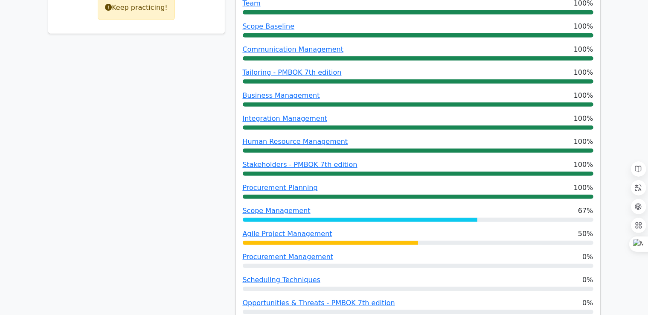
scroll to position [469, 0]
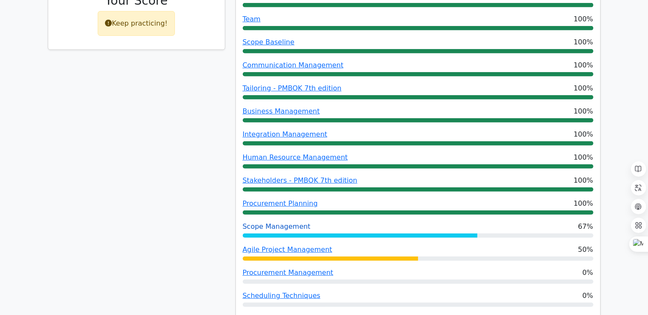
click at [283, 222] on link "Scope Management" at bounding box center [277, 226] width 68 height 8
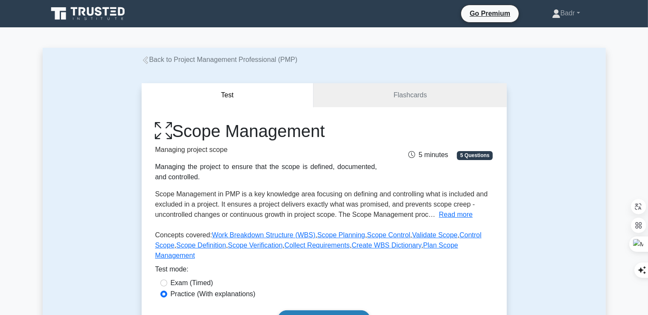
click at [341, 310] on link "Start practice test" at bounding box center [324, 319] width 93 height 18
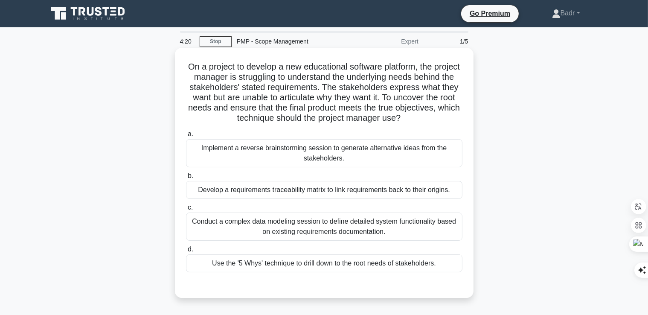
click at [350, 263] on div "Use the '5 Whys' technique to drill down to the root needs of stakeholders." at bounding box center [324, 263] width 276 height 18
click at [186, 252] on input "d. Use the '5 Whys' technique to drill down to the root needs of stakeholders." at bounding box center [186, 250] width 0 height 6
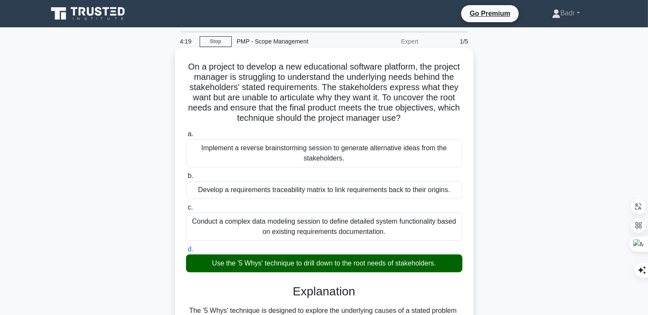
scroll to position [200, 0]
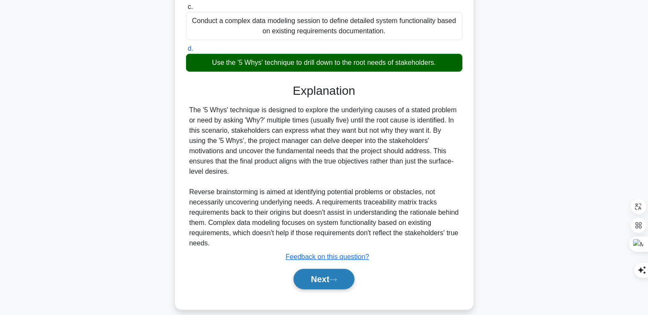
click at [336, 277] on icon at bounding box center [333, 279] width 8 height 5
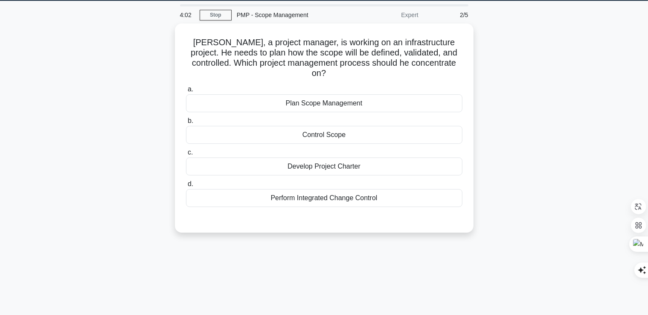
scroll to position [0, 0]
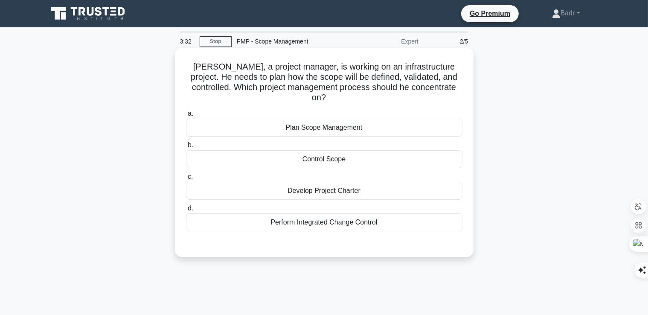
click at [317, 123] on div "Plan Scope Management" at bounding box center [324, 128] width 276 height 18
click at [186, 116] on input "a. Plan Scope Management" at bounding box center [186, 114] width 0 height 6
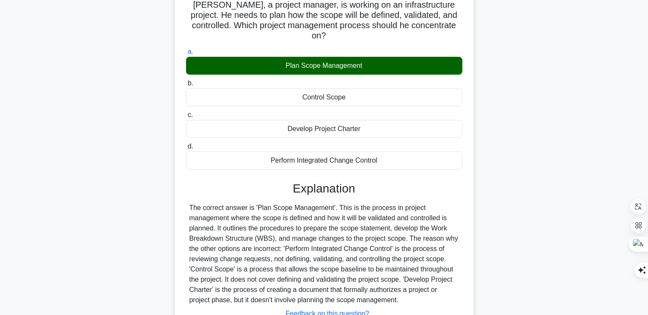
scroll to position [146, 0]
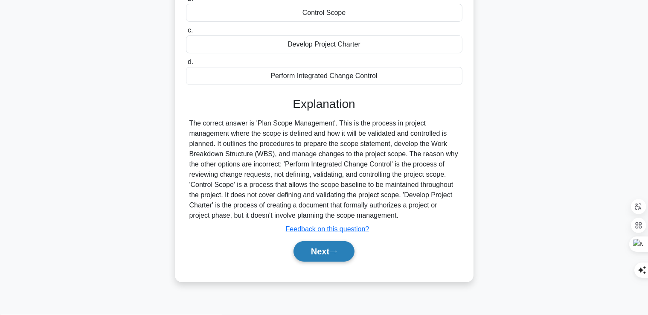
click at [334, 250] on icon at bounding box center [333, 252] width 8 height 5
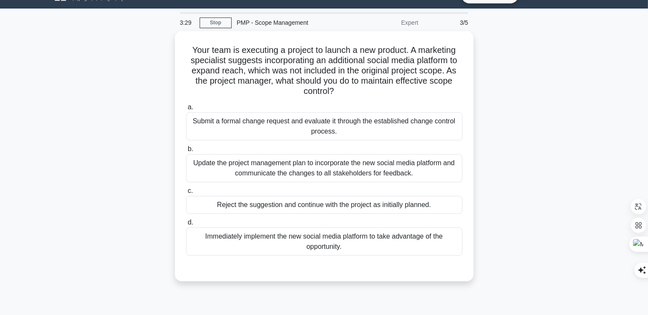
scroll to position [18, 0]
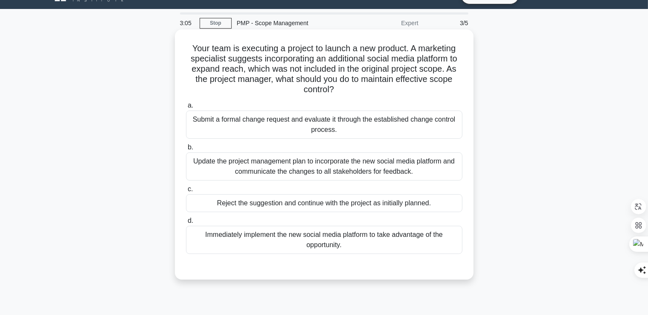
click at [280, 127] on div "Submit a formal change request and evaluate it through the established change c…" at bounding box center [324, 124] width 276 height 28
click at [186, 108] on input "a. Submit a formal change request and evaluate it through the established chang…" at bounding box center [186, 106] width 0 height 6
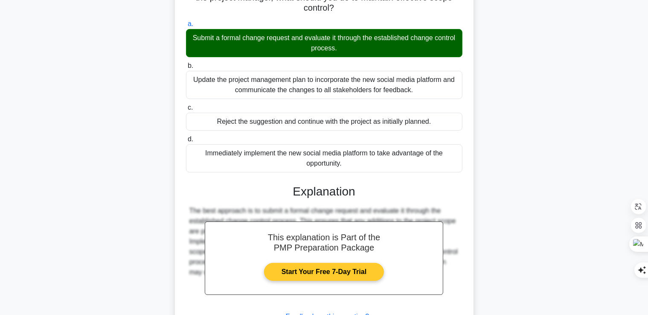
scroll to position [170, 0]
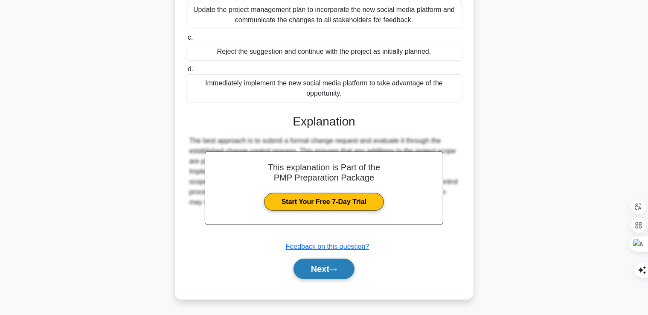
click at [325, 270] on button "Next" at bounding box center [323, 269] width 61 height 20
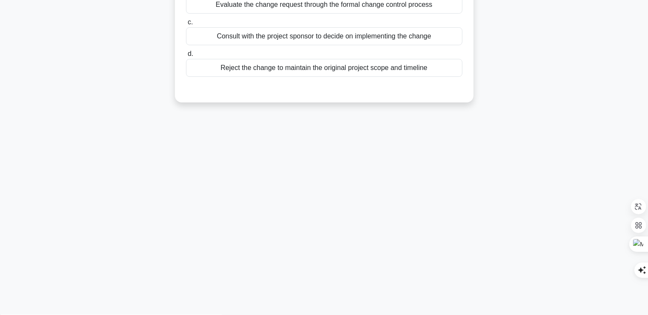
scroll to position [0, 0]
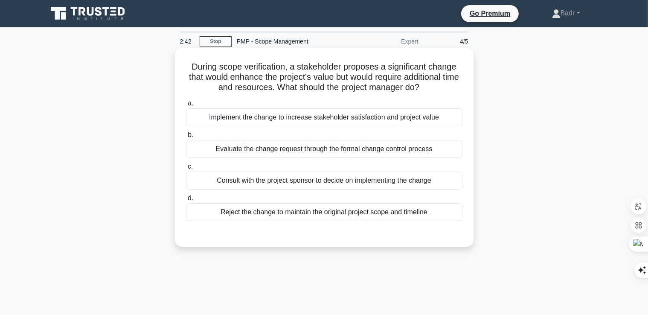
click at [349, 152] on div "Evaluate the change request through the formal change control process" at bounding box center [324, 149] width 276 height 18
click at [186, 138] on input "b. Evaluate the change request through the formal change control process" at bounding box center [186, 135] width 0 height 6
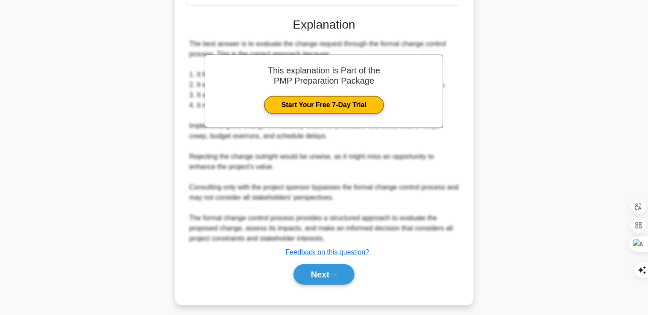
scroll to position [221, 0]
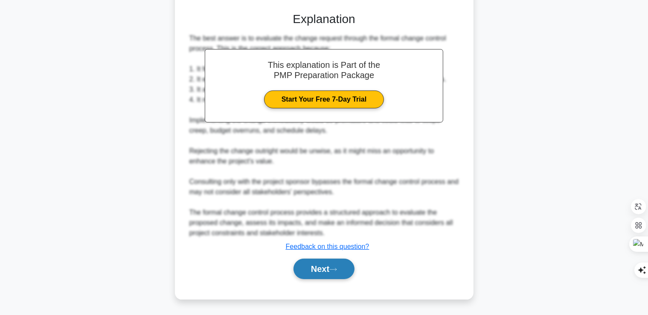
click at [311, 263] on button "Next" at bounding box center [323, 269] width 61 height 20
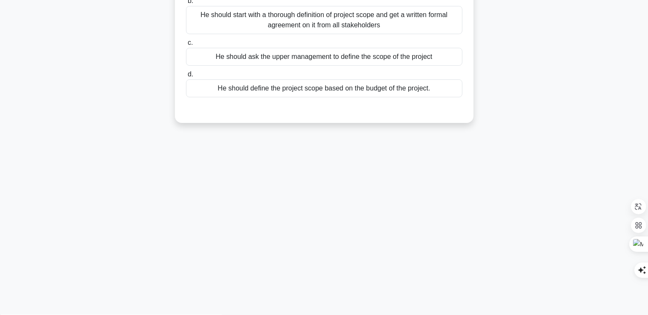
scroll to position [0, 0]
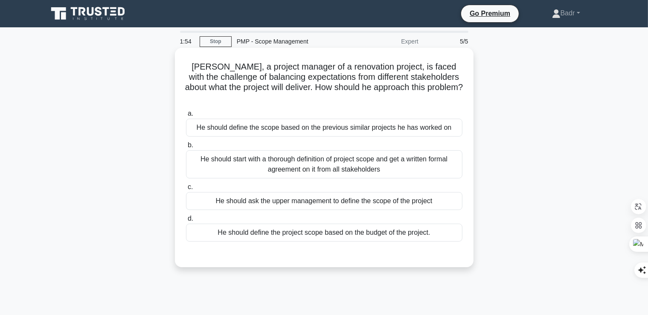
click at [313, 157] on div "He should start with a thorough definition of project scope and get a written f…" at bounding box center [324, 164] width 276 height 28
click at [186, 148] on input "b. He should start with a thorough definition of project scope and get a writte…" at bounding box center [186, 145] width 0 height 6
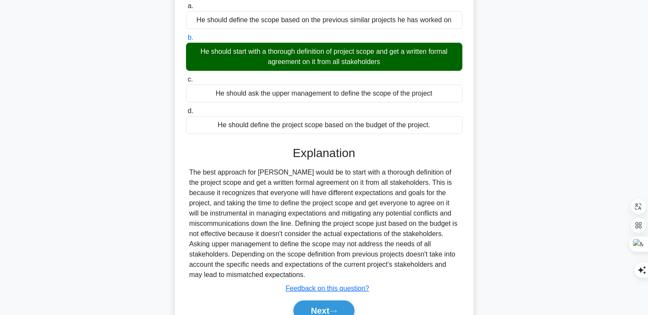
scroll to position [128, 0]
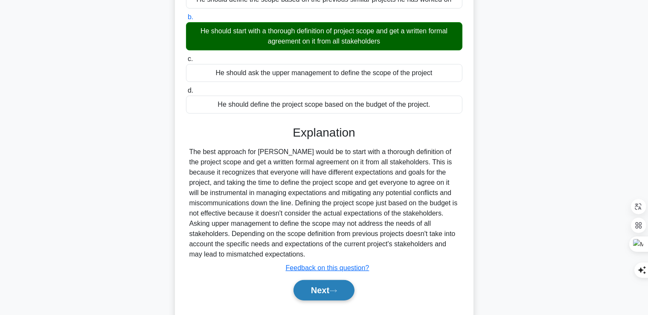
click at [329, 280] on button "Next" at bounding box center [323, 290] width 61 height 20
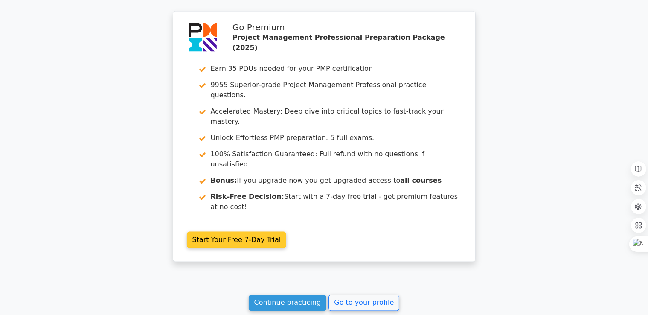
scroll to position [1334, 0]
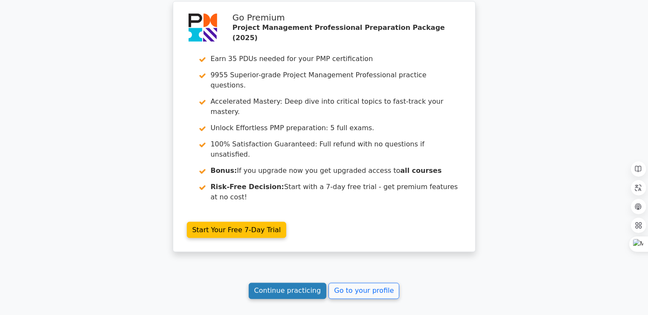
click at [293, 283] on link "Continue practicing" at bounding box center [288, 291] width 78 height 16
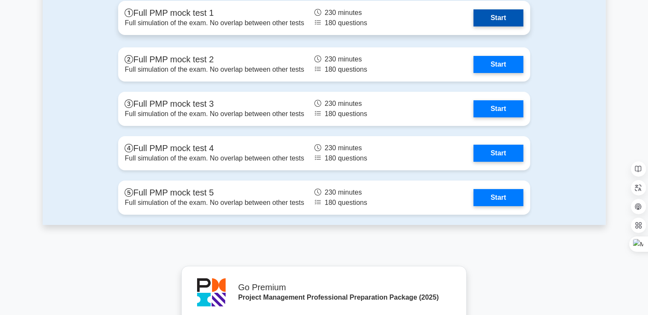
scroll to position [3157, 0]
